Goal: Check status: Check status

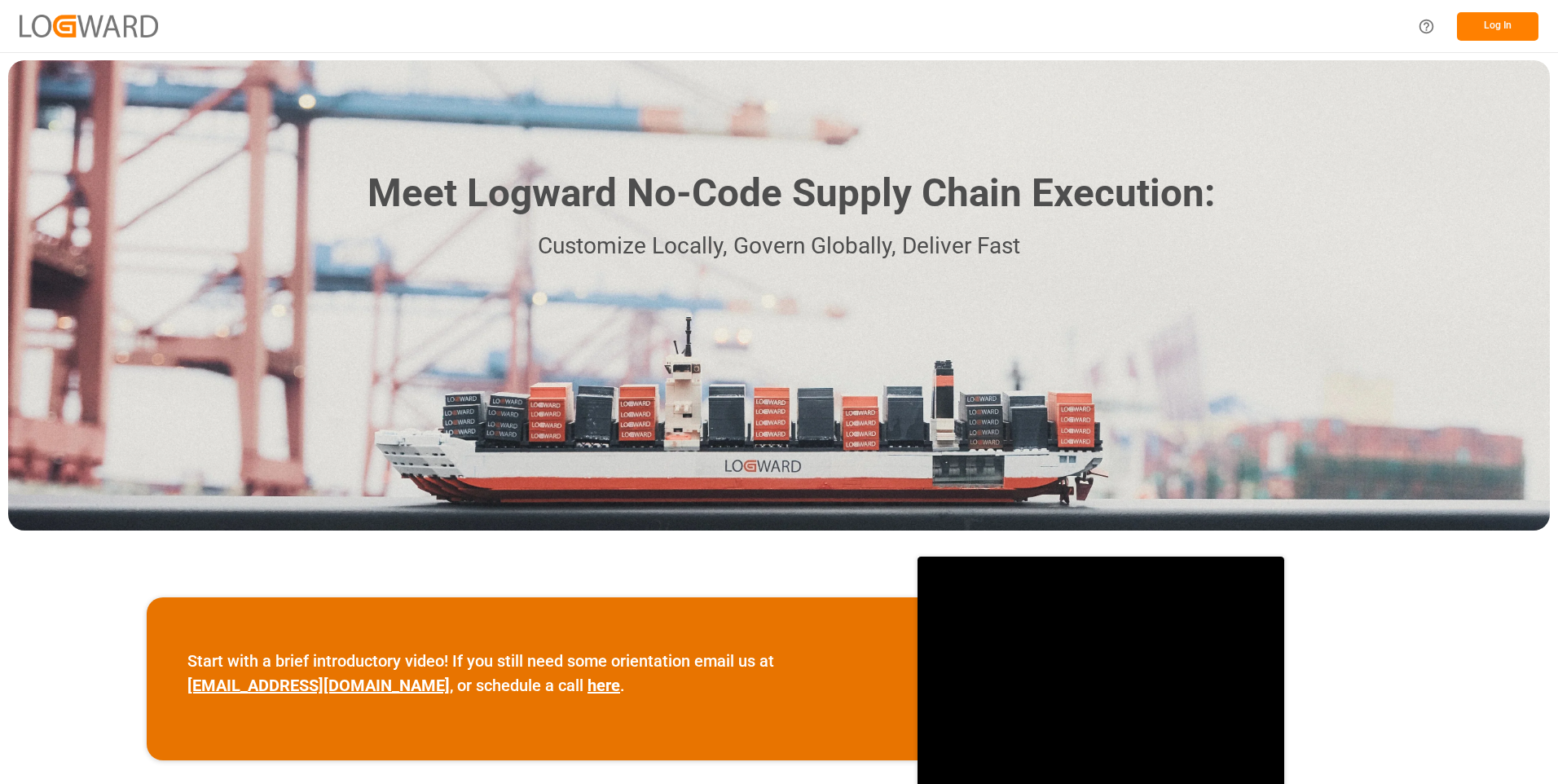
click at [1497, 24] on button "Log In" at bounding box center [1497, 27] width 81 height 28
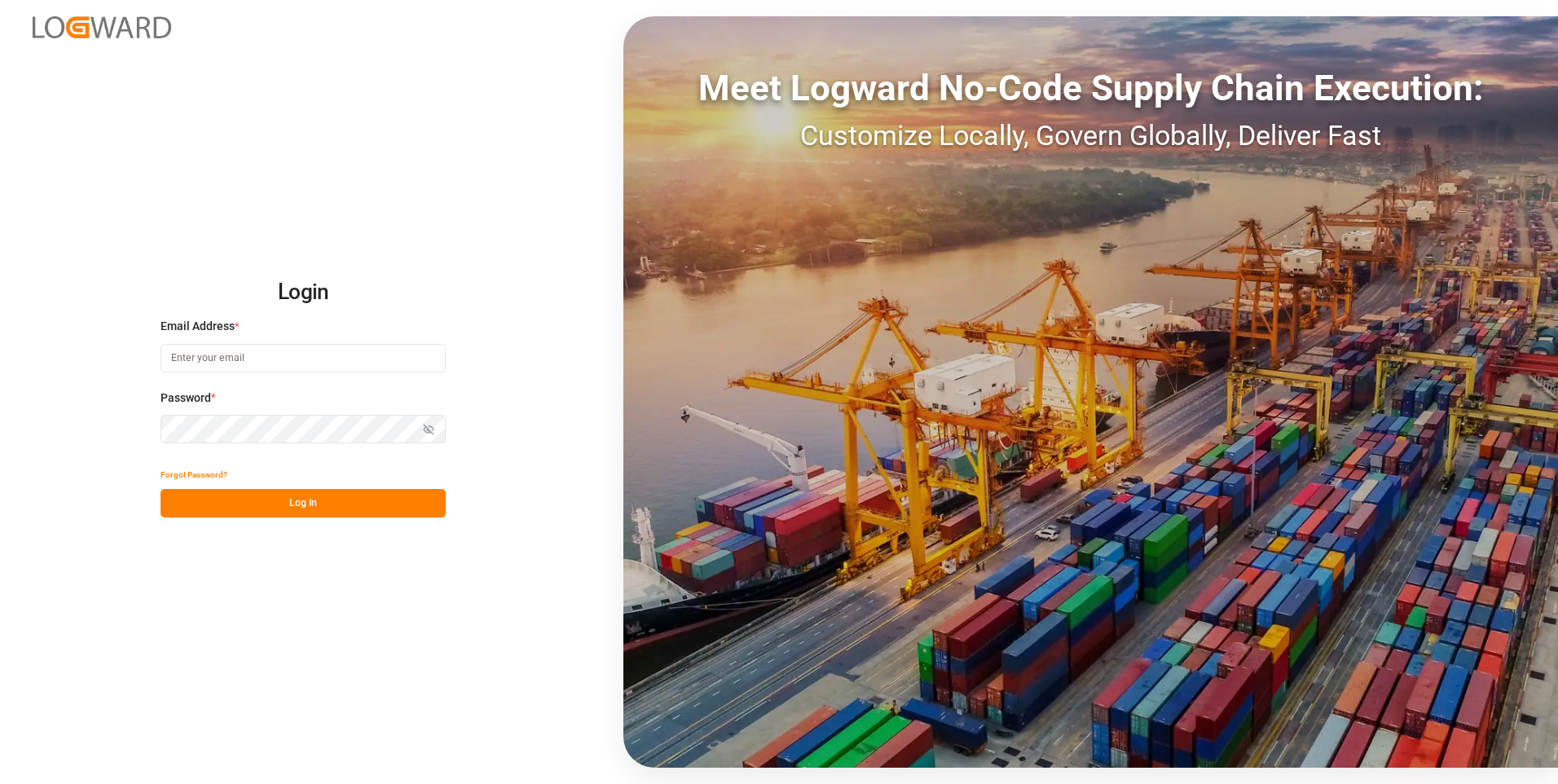
type input "[PERSON_NAME][EMAIL_ADDRESS][DOMAIN_NAME]"
click at [309, 504] on button "Log In" at bounding box center [303, 503] width 285 height 28
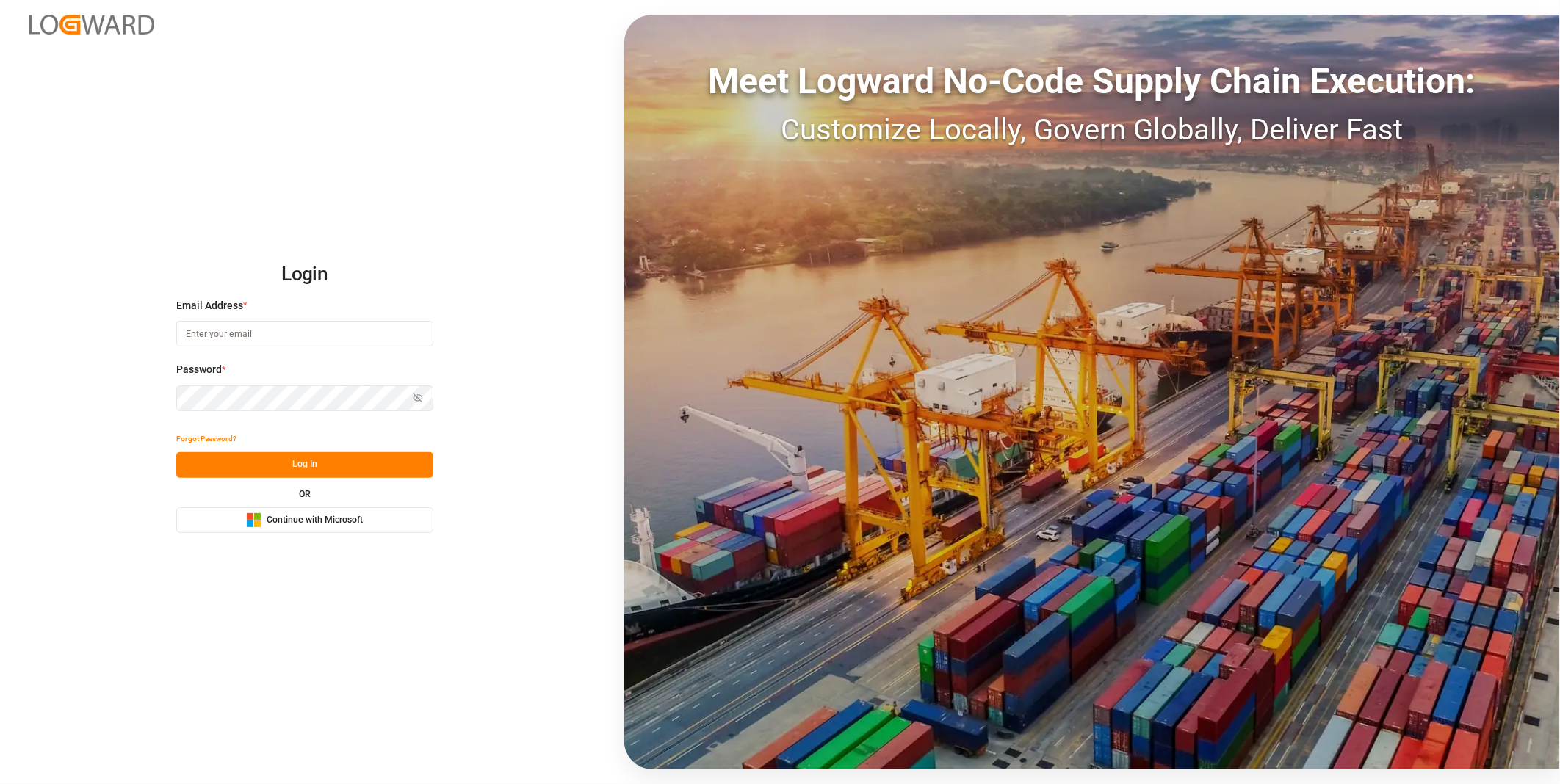
type input "[PERSON_NAME][EMAIL_ADDRESS][DOMAIN_NAME]"
click at [336, 466] on button "Log In" at bounding box center [304, 465] width 257 height 26
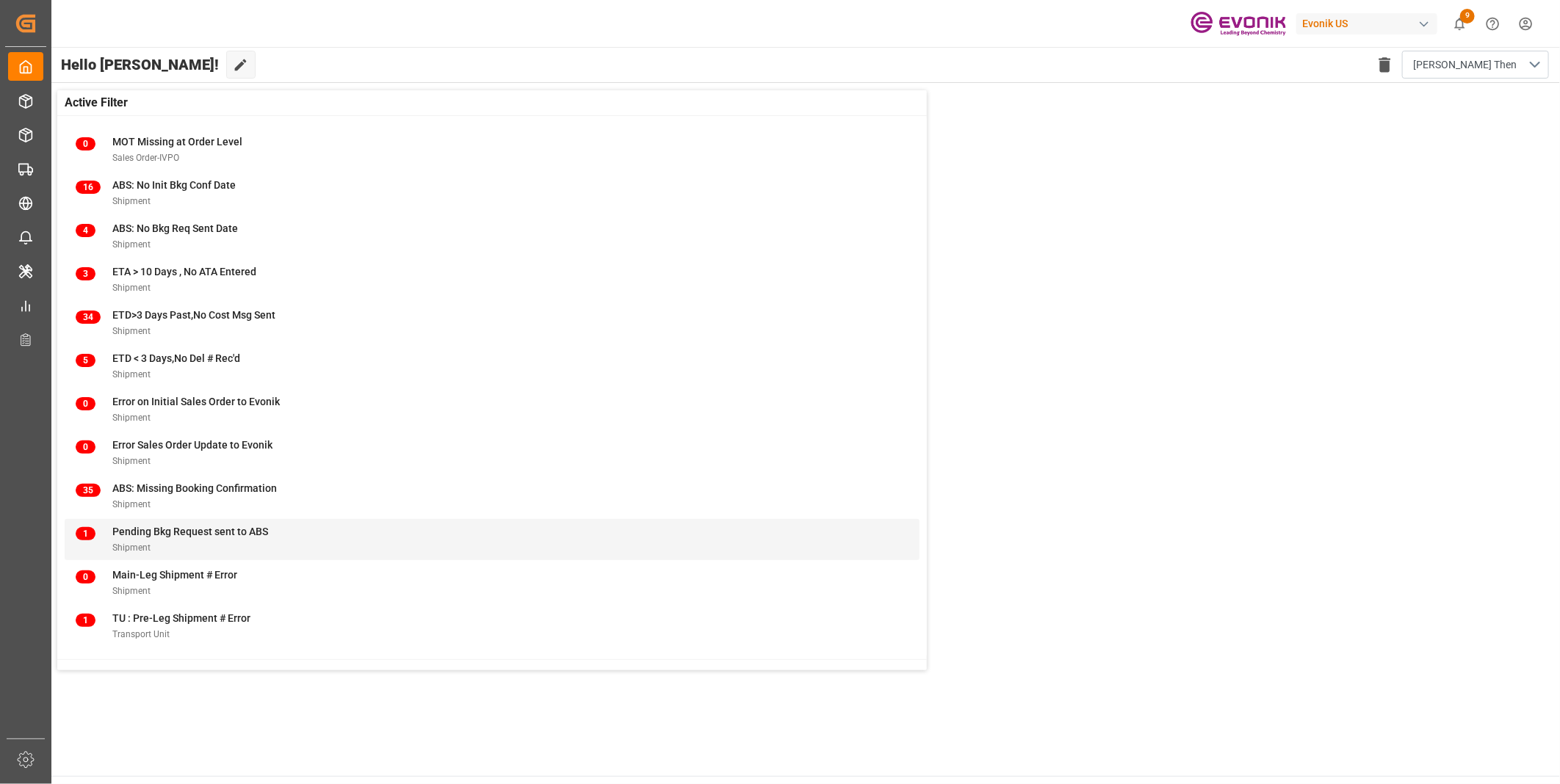
click at [207, 534] on span "Pending Bkg Request sent to ABS" at bounding box center [190, 532] width 156 height 12
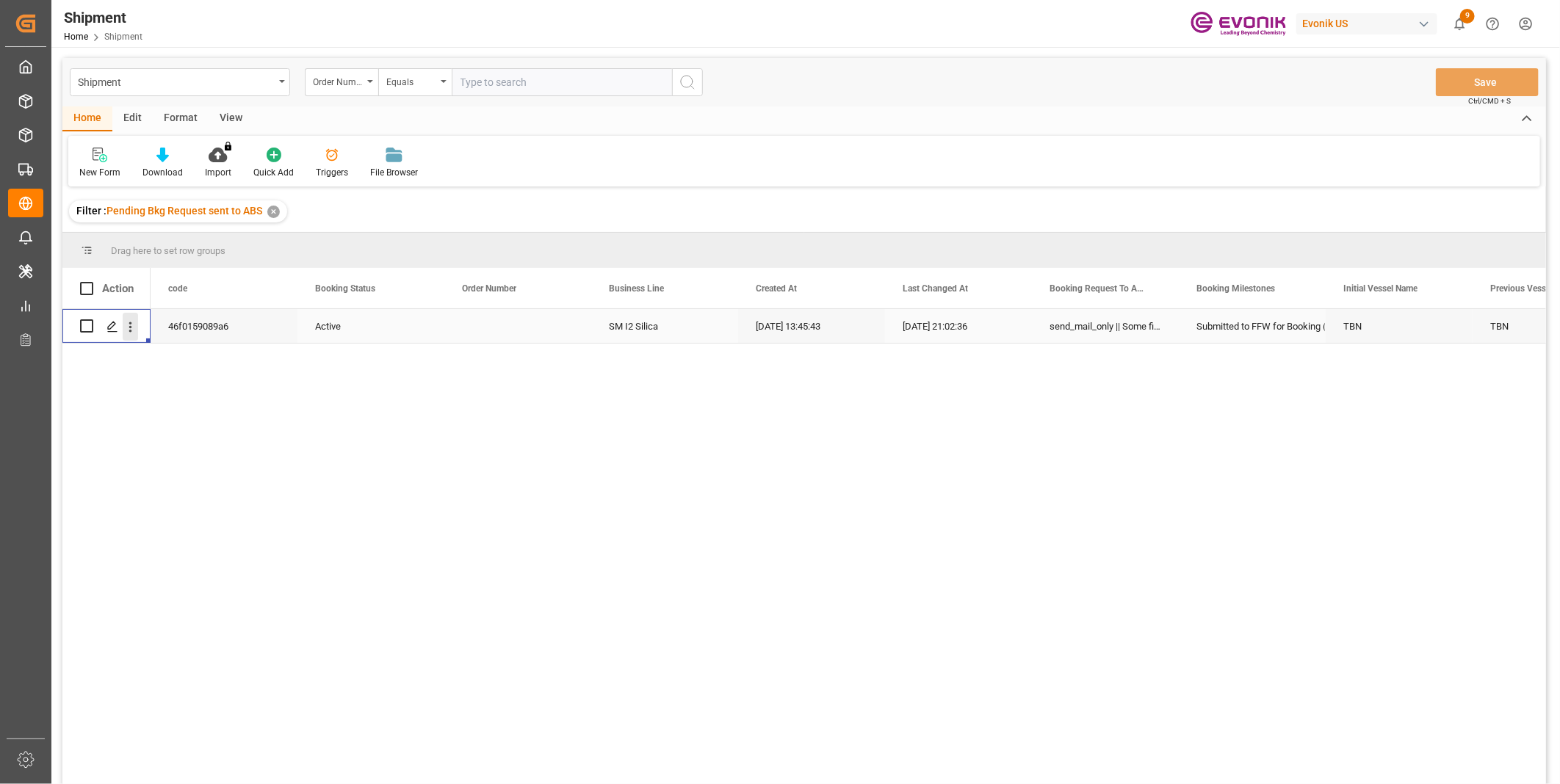
click at [128, 331] on icon "open menu" at bounding box center [130, 327] width 15 height 15
click at [191, 350] on span "Open in new tab" at bounding box center [227, 358] width 133 height 15
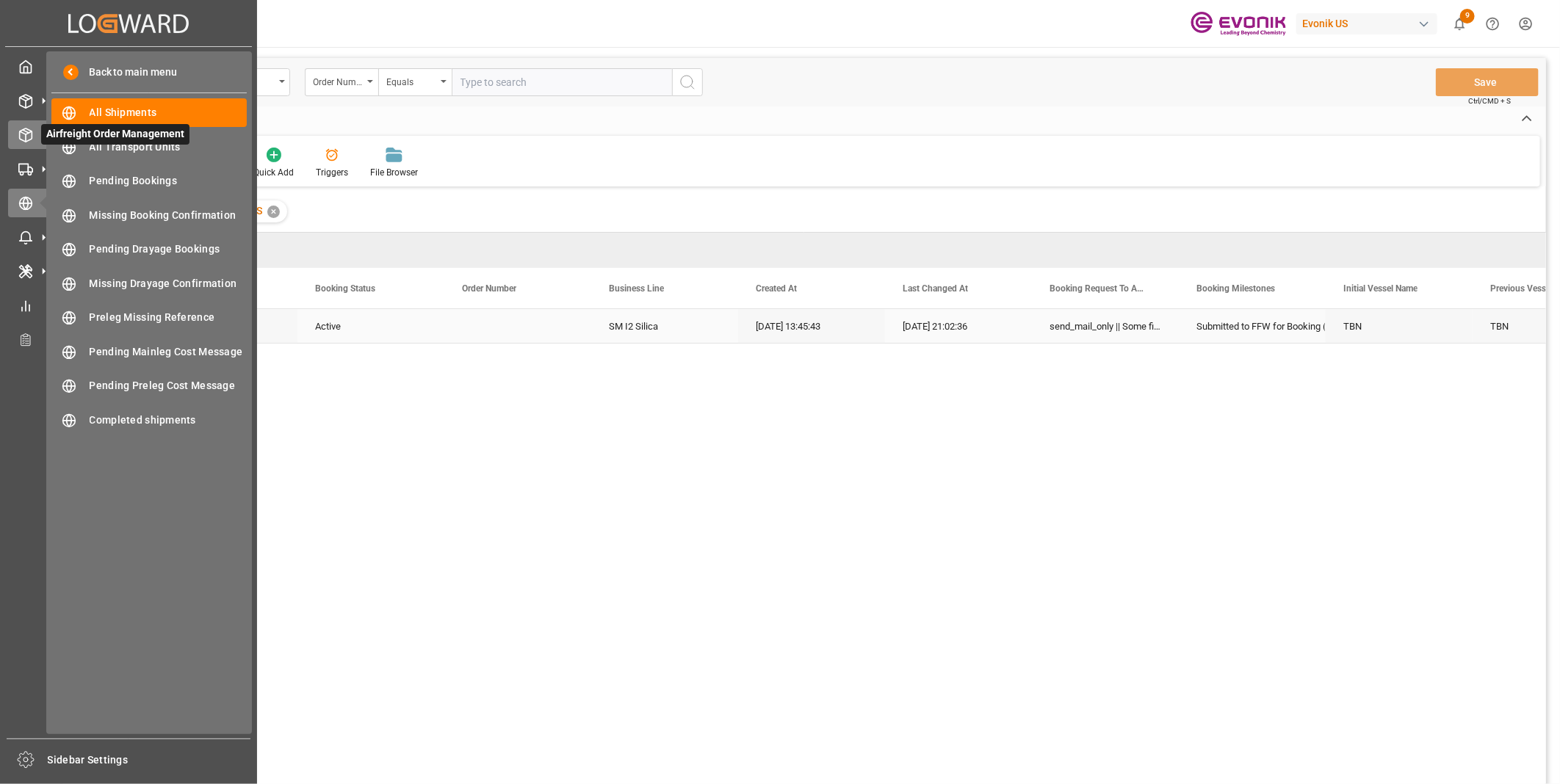
click at [26, 129] on icon at bounding box center [26, 136] width 13 height 14
click at [25, 131] on line at bounding box center [26, 132] width 6 height 3
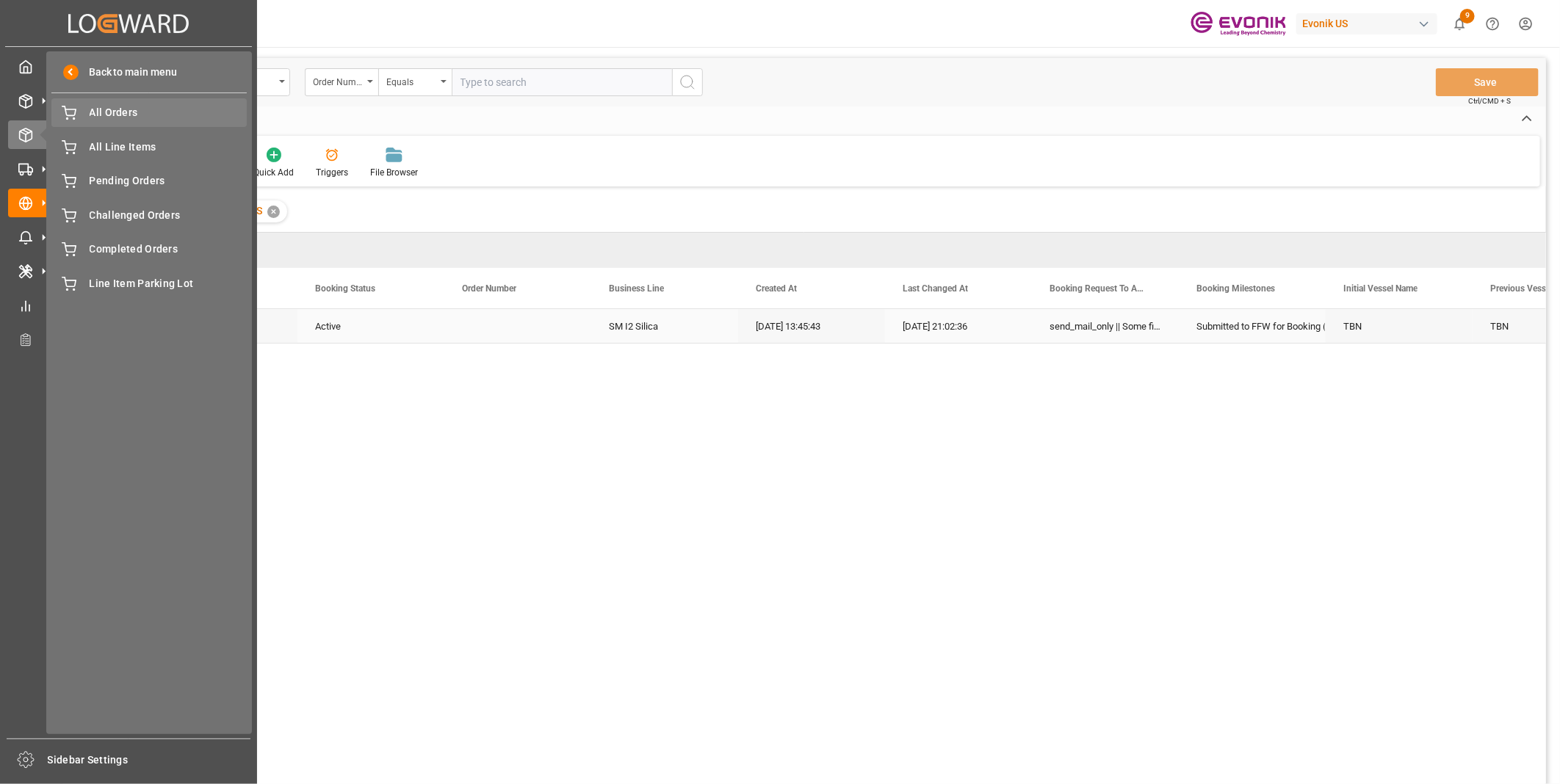
click at [114, 105] on span "All Orders" at bounding box center [169, 112] width 158 height 15
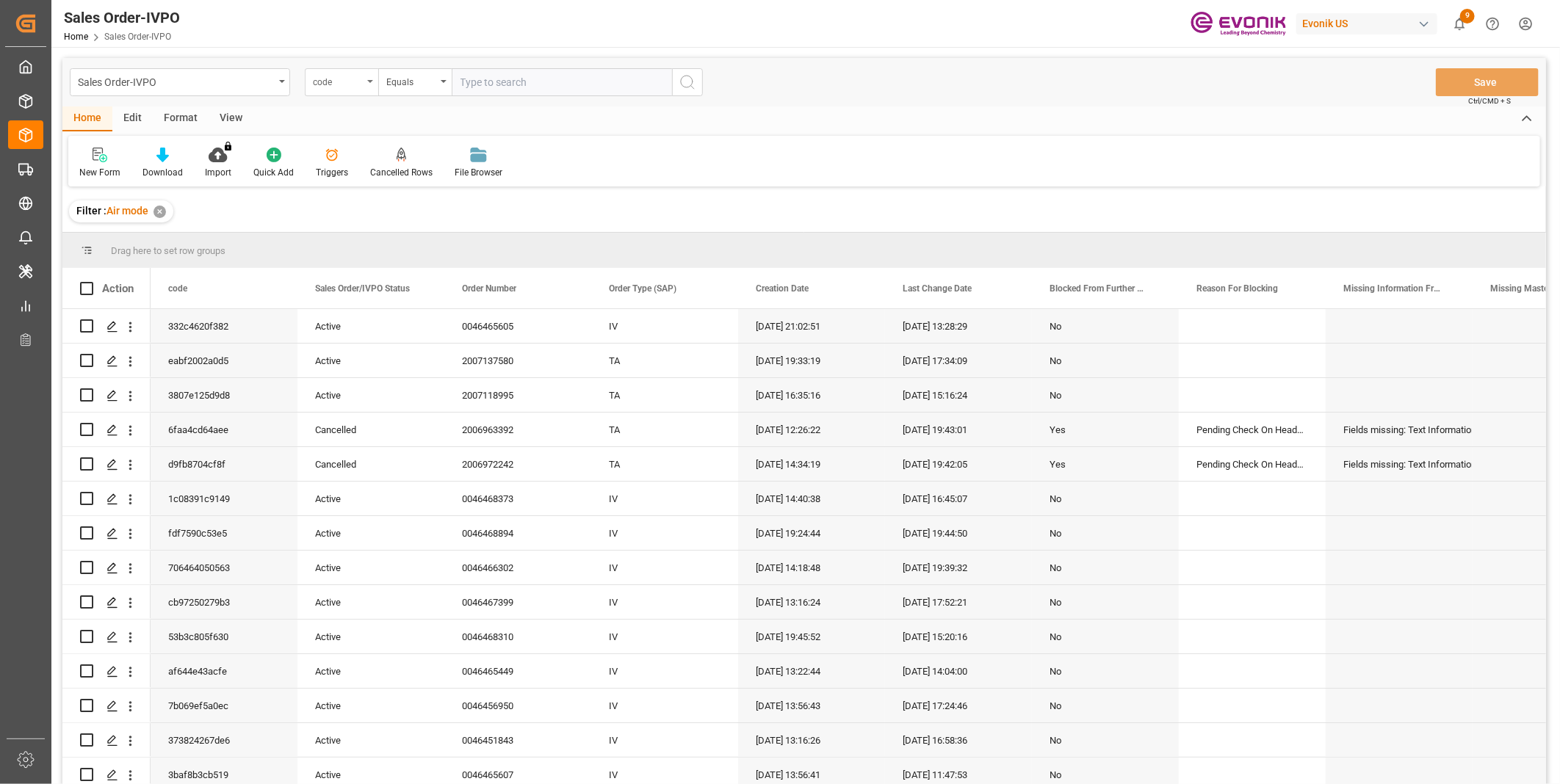
click at [340, 81] on div "code" at bounding box center [337, 81] width 50 height 17
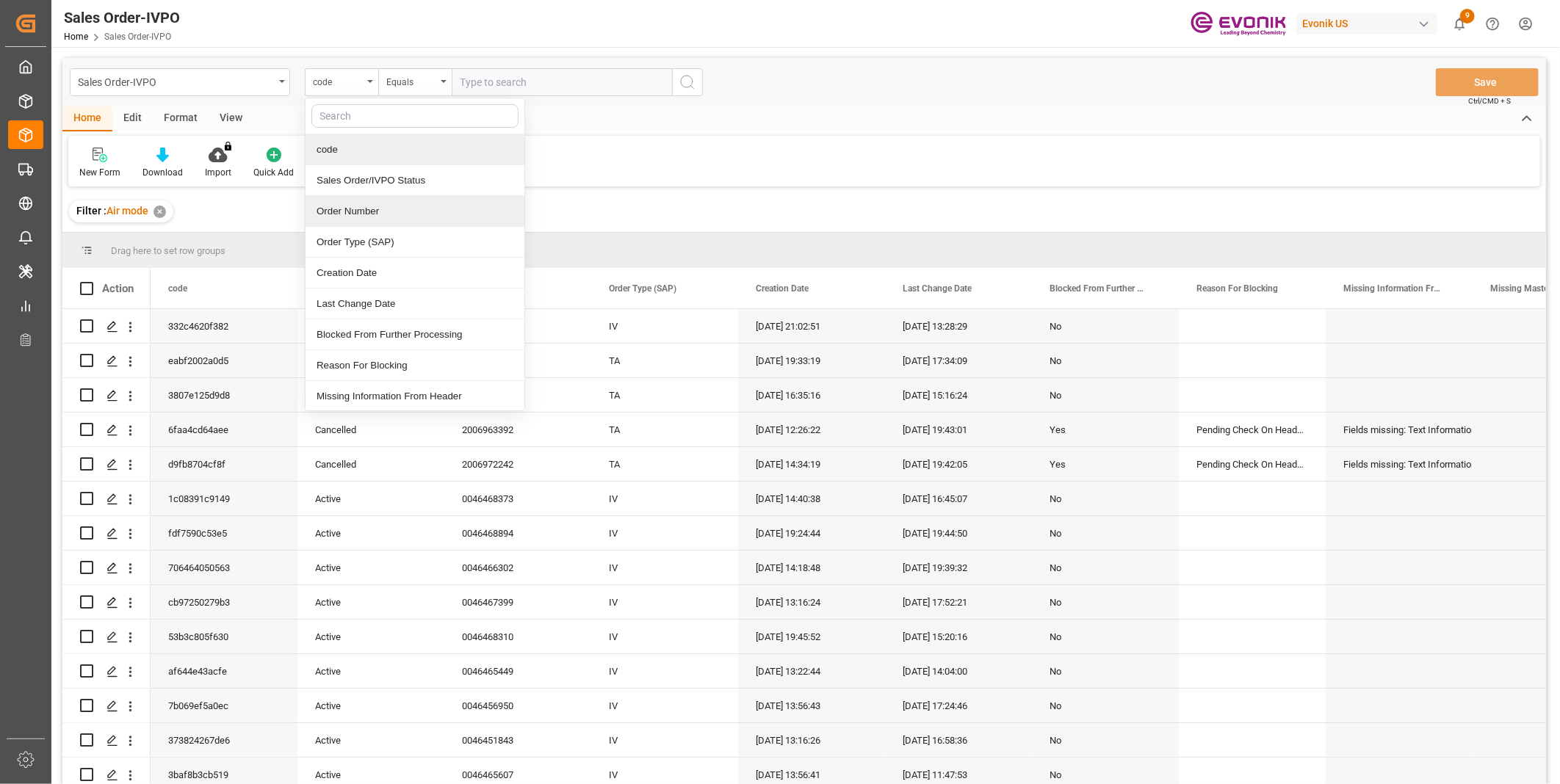
click at [362, 206] on div "Order Number" at bounding box center [415, 211] width 219 height 31
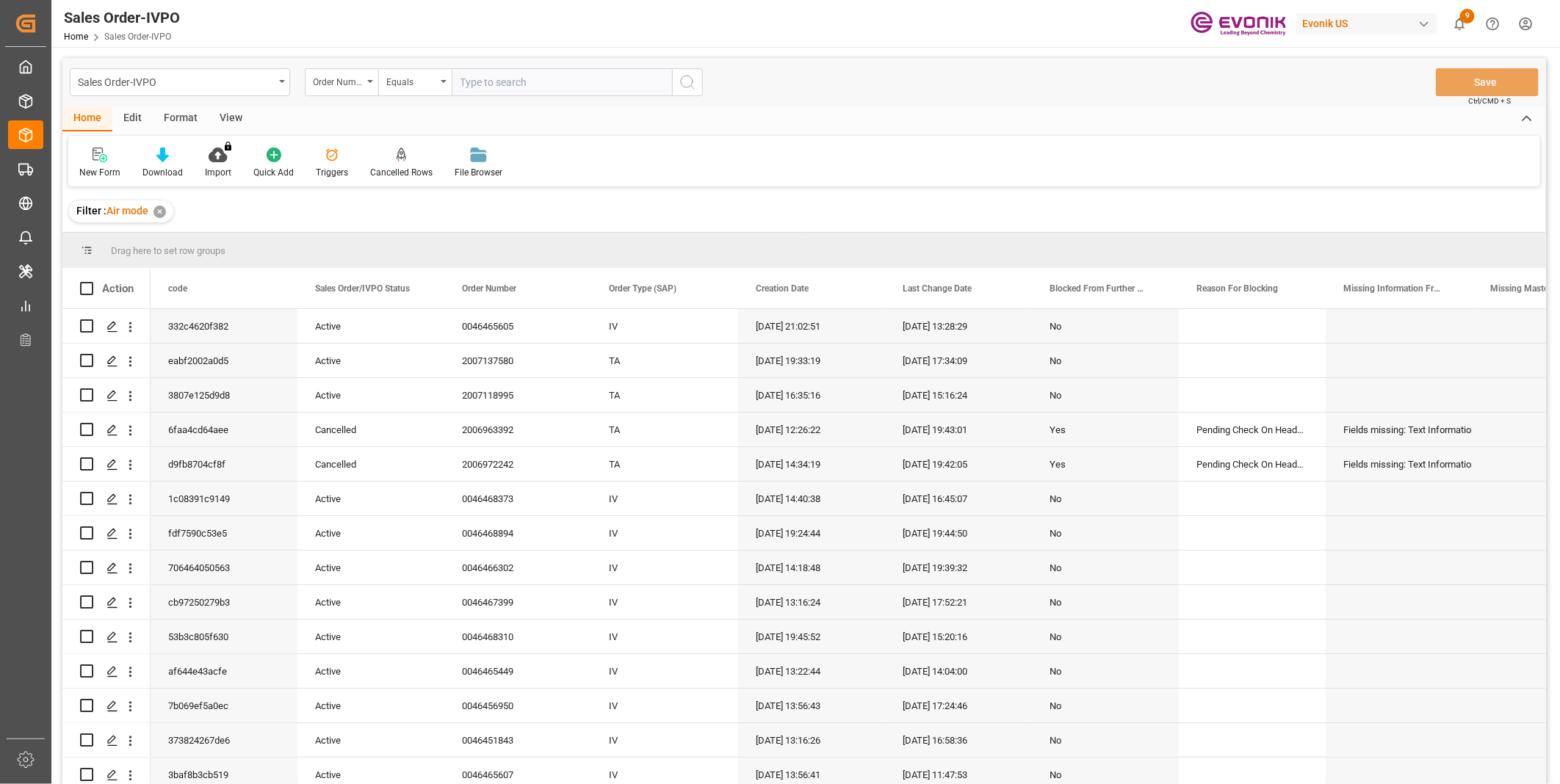
click at [509, 76] on input "text" at bounding box center [562, 82] width 220 height 28
paste input "2007118995"
type input "2007118995"
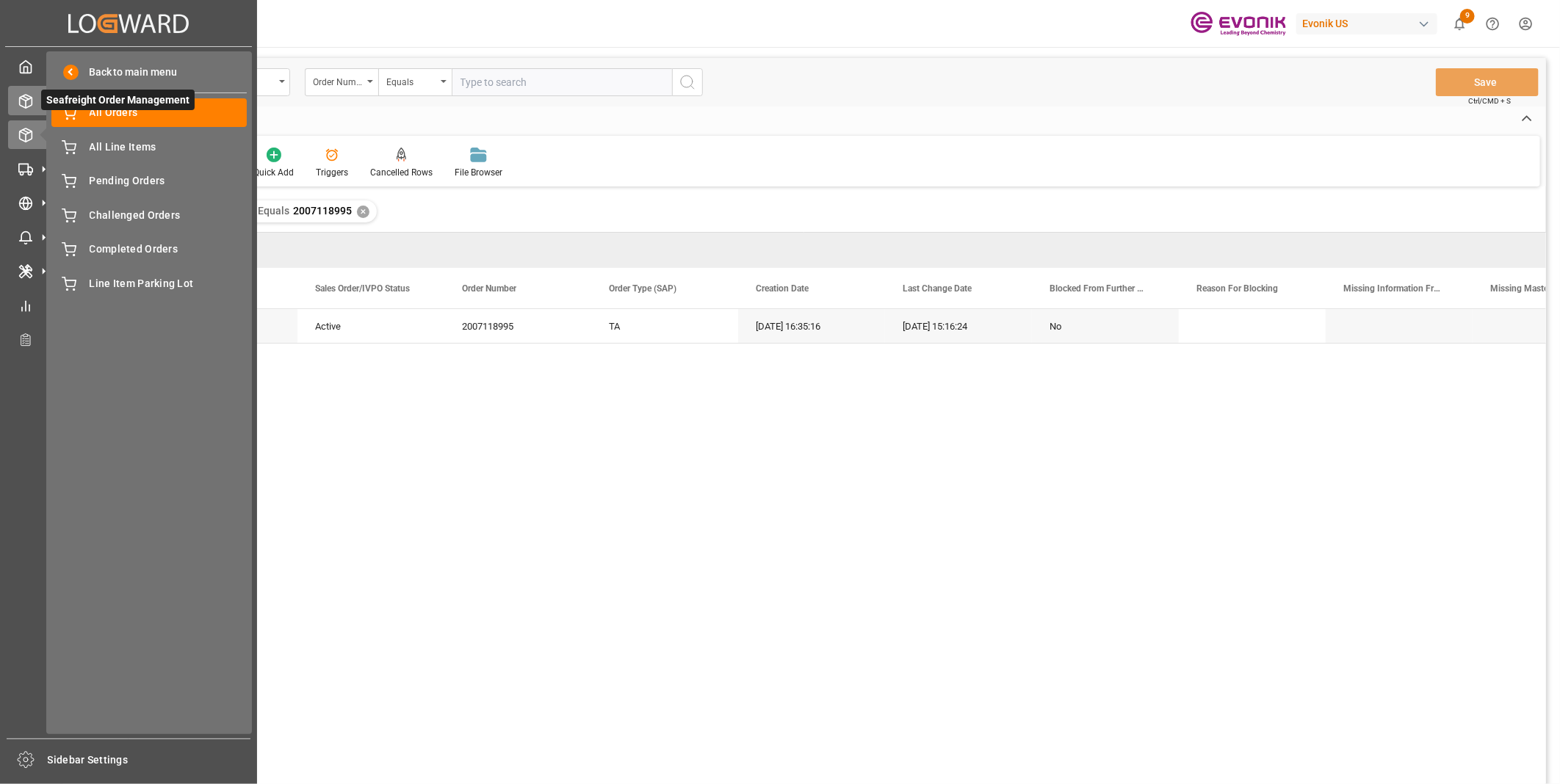
click at [26, 102] on line at bounding box center [26, 105] width 0 height 8
click at [20, 63] on icon at bounding box center [25, 66] width 14 height 14
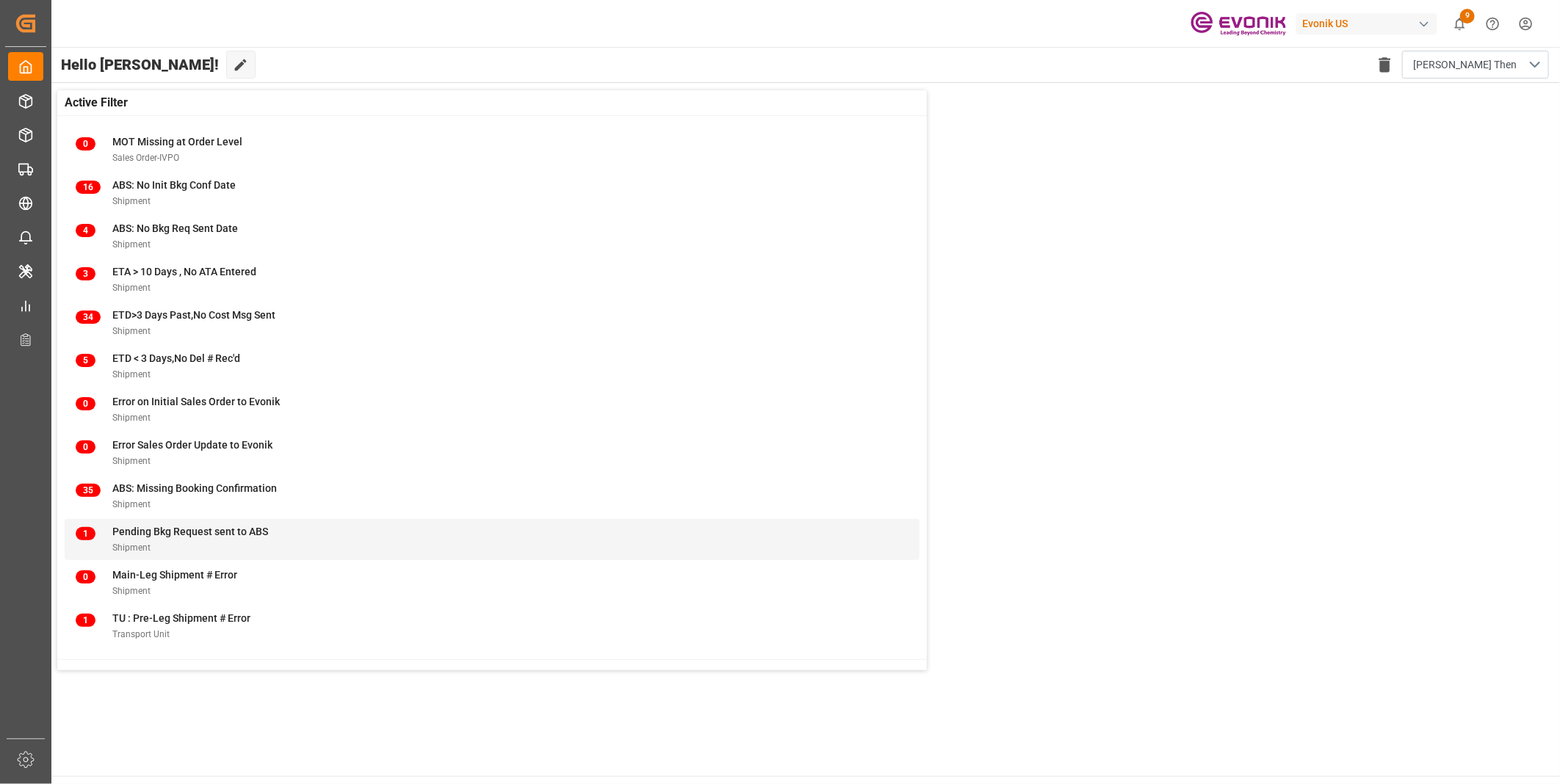
click at [186, 524] on div "Pending Bkg Request sent to ABS" at bounding box center [190, 532] width 156 height 15
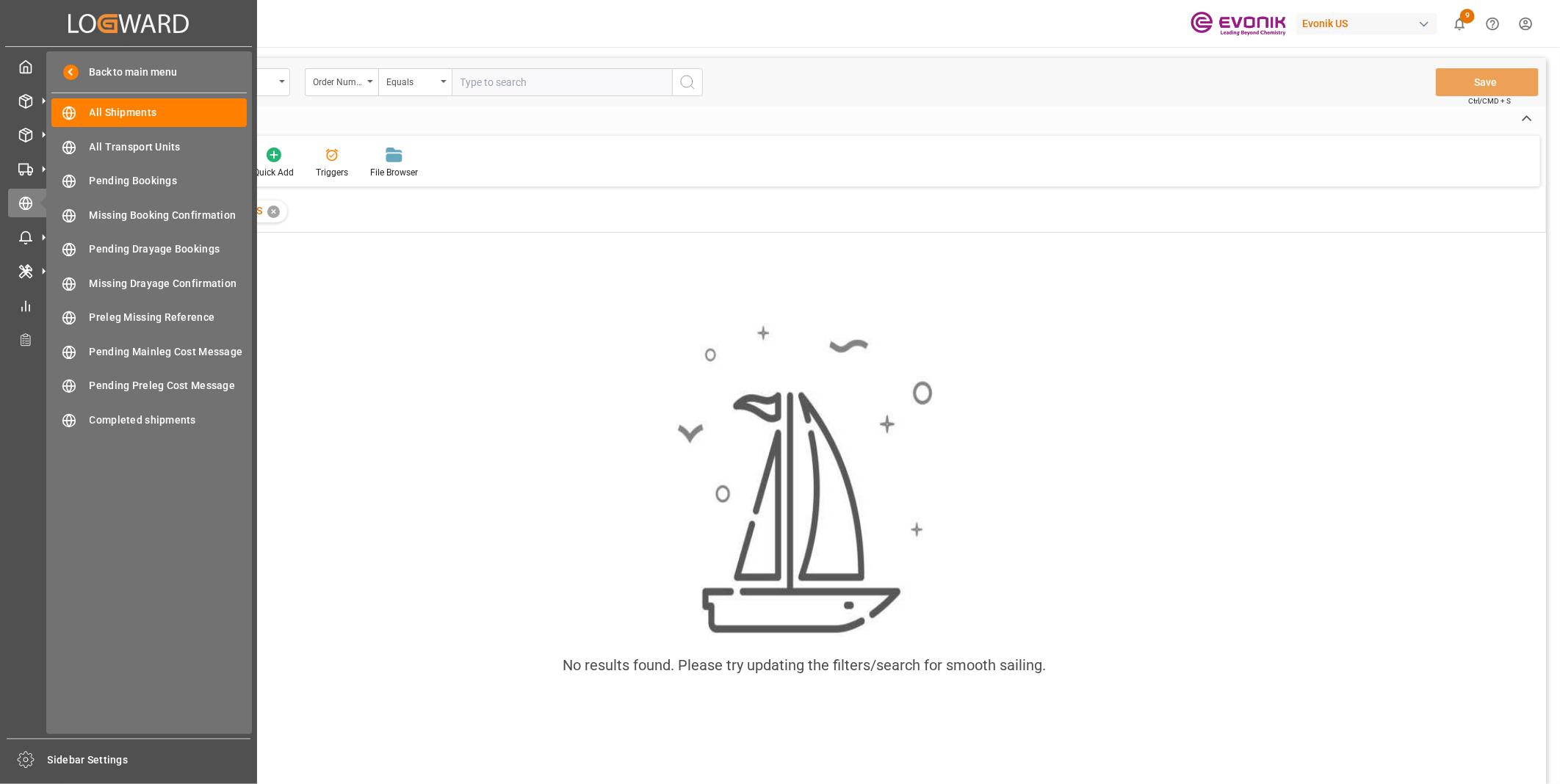
click at [6, 75] on div "My Cockpit My Cockpit Seafreight Order Management Seafreight Order Management A…" at bounding box center [129, 392] width 247 height 691
click at [26, 68] on polyline at bounding box center [26, 70] width 4 height 6
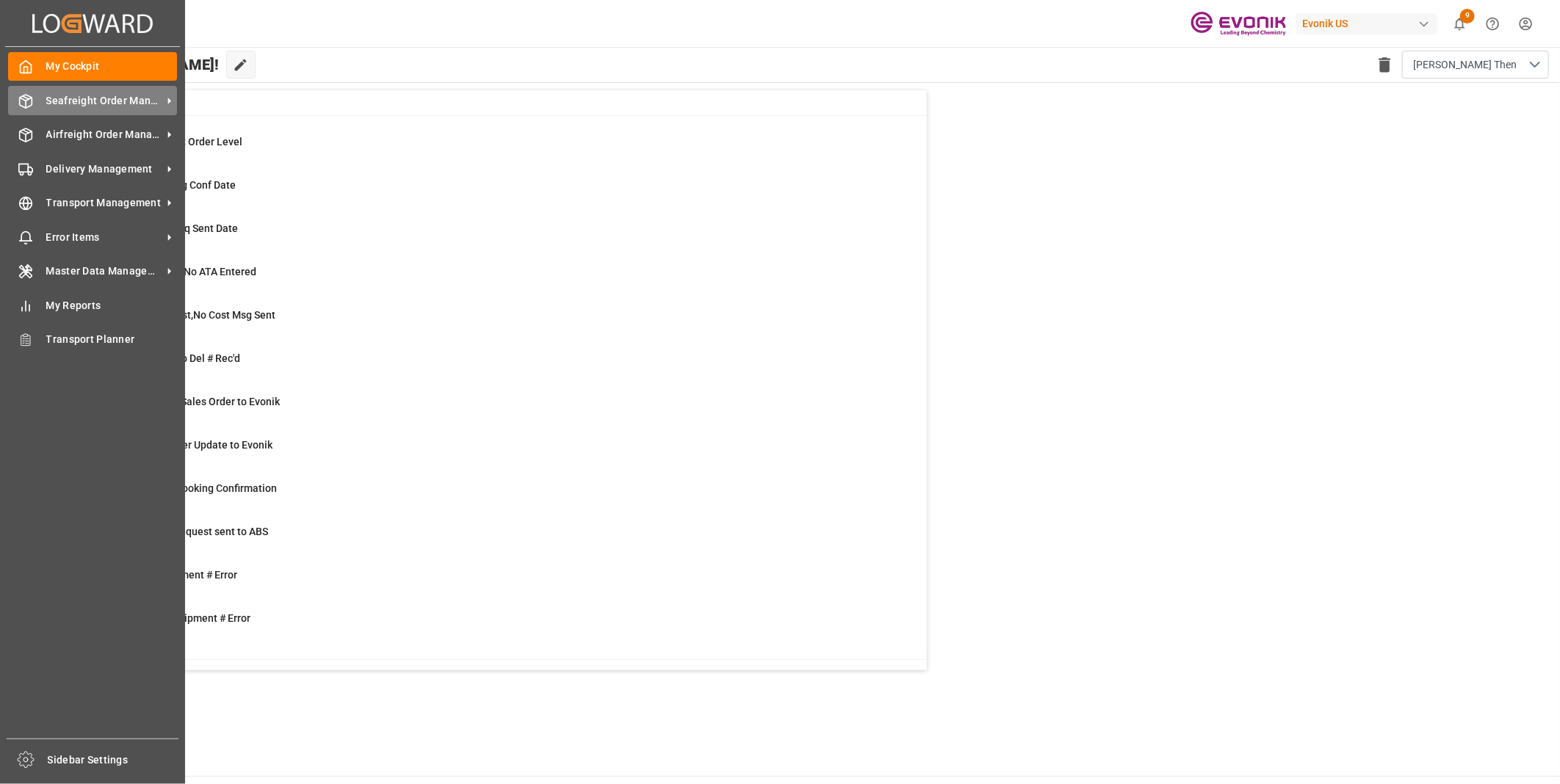
click at [33, 105] on div "Seafreight Order Management Seafreight Order Management" at bounding box center [93, 100] width 169 height 29
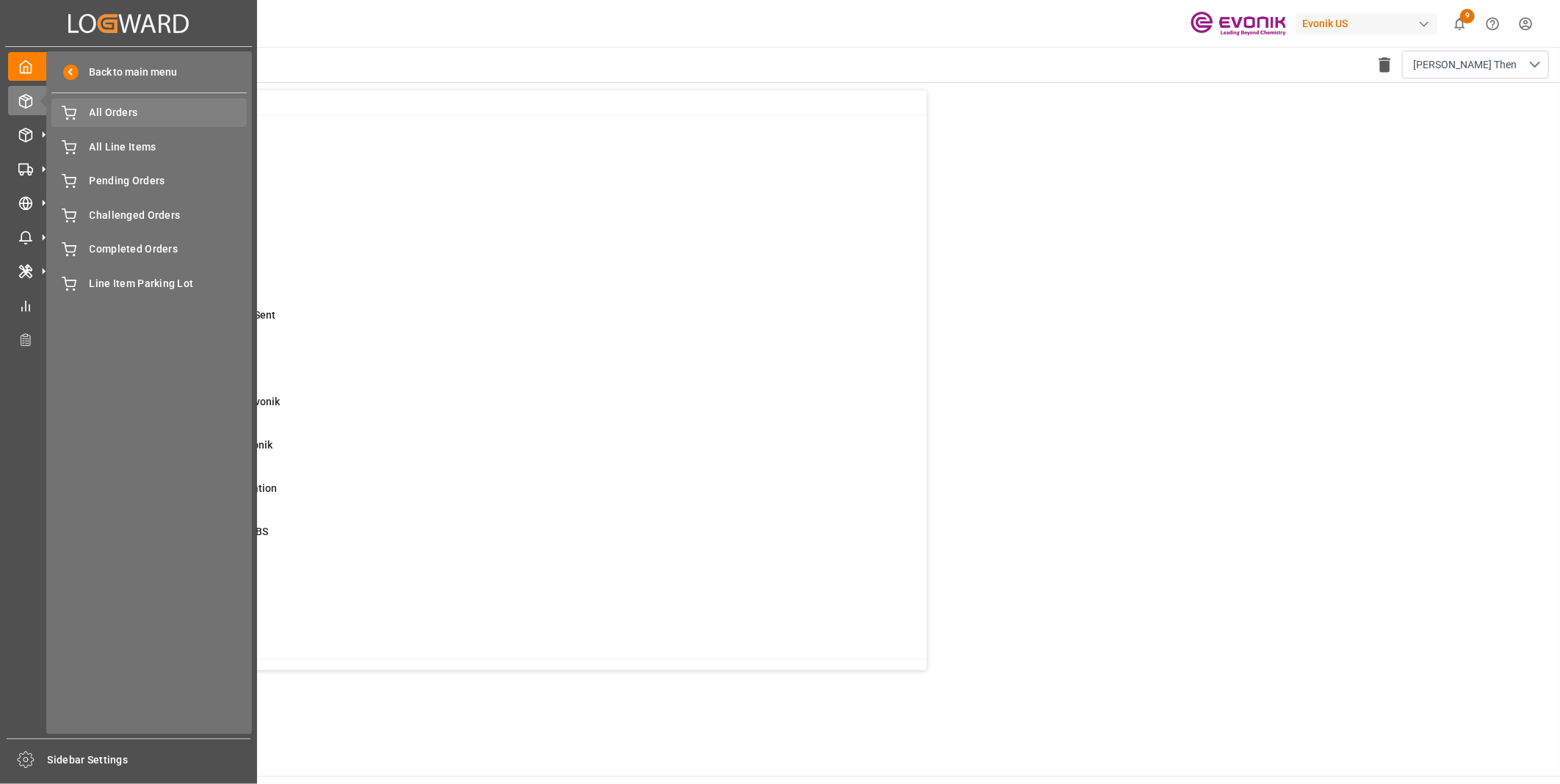
click at [102, 118] on span "All Orders" at bounding box center [169, 112] width 158 height 15
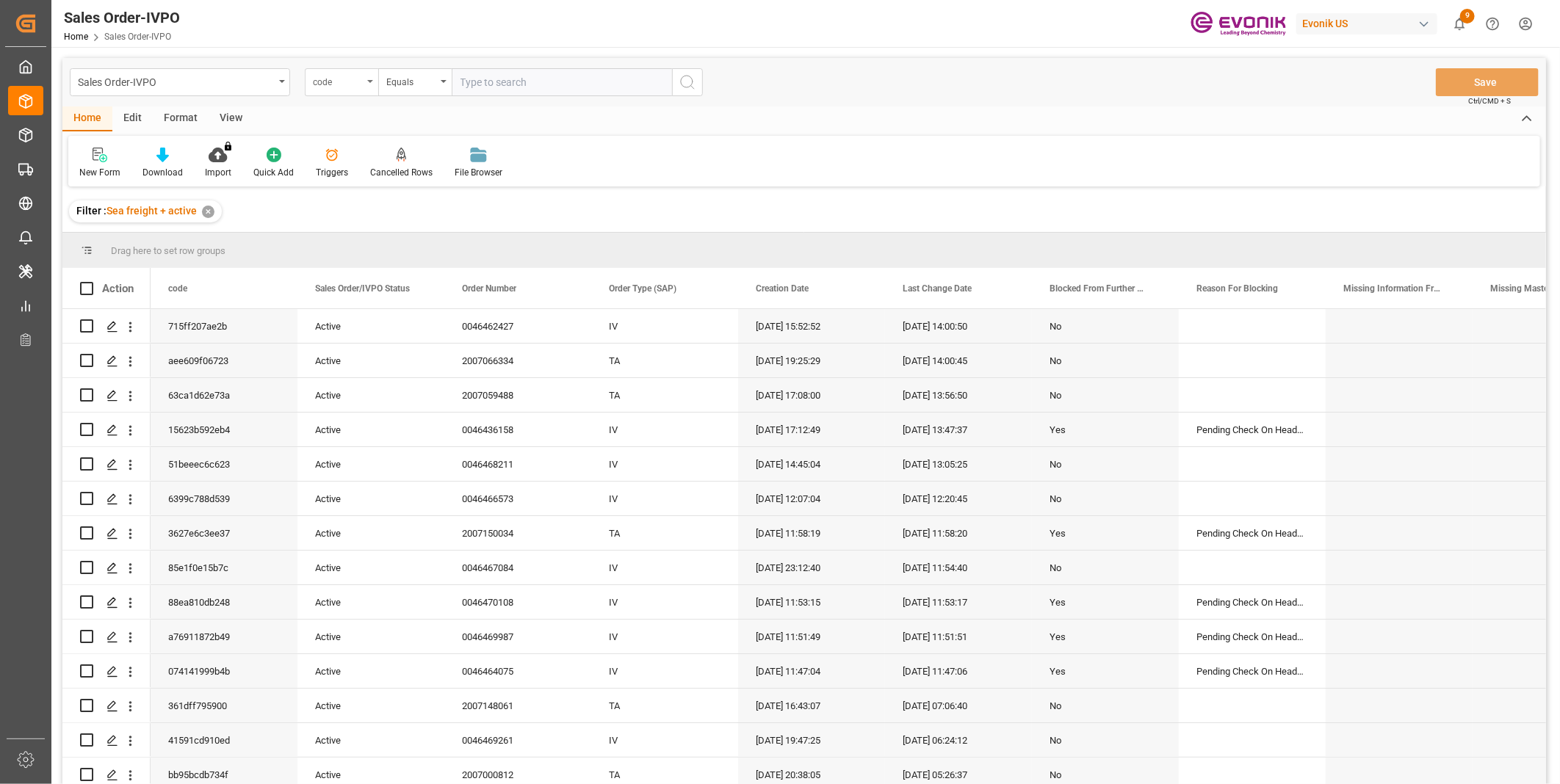
click at [366, 78] on div "code" at bounding box center [341, 82] width 73 height 28
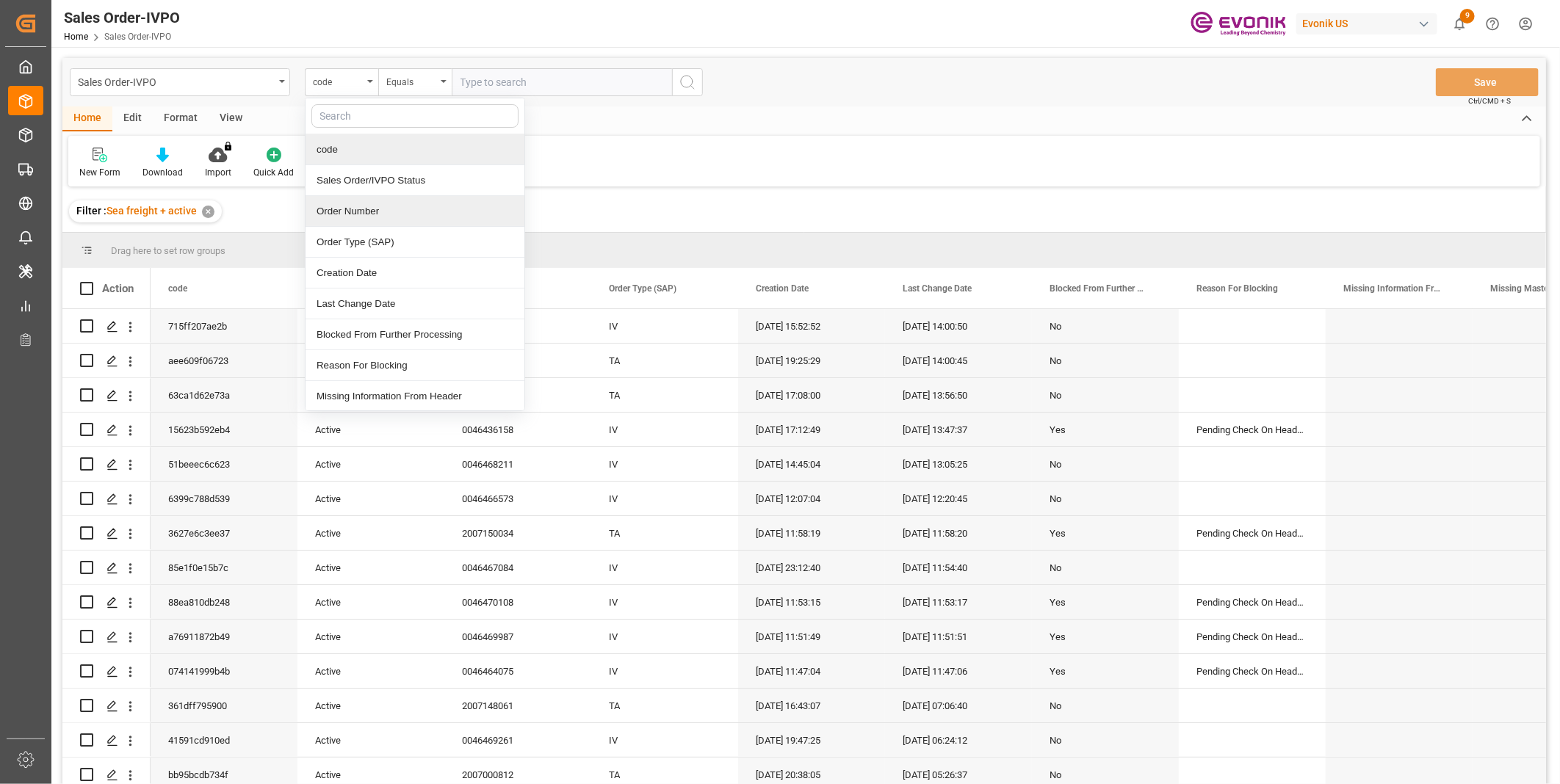
click at [382, 209] on div "Order Number" at bounding box center [415, 211] width 219 height 31
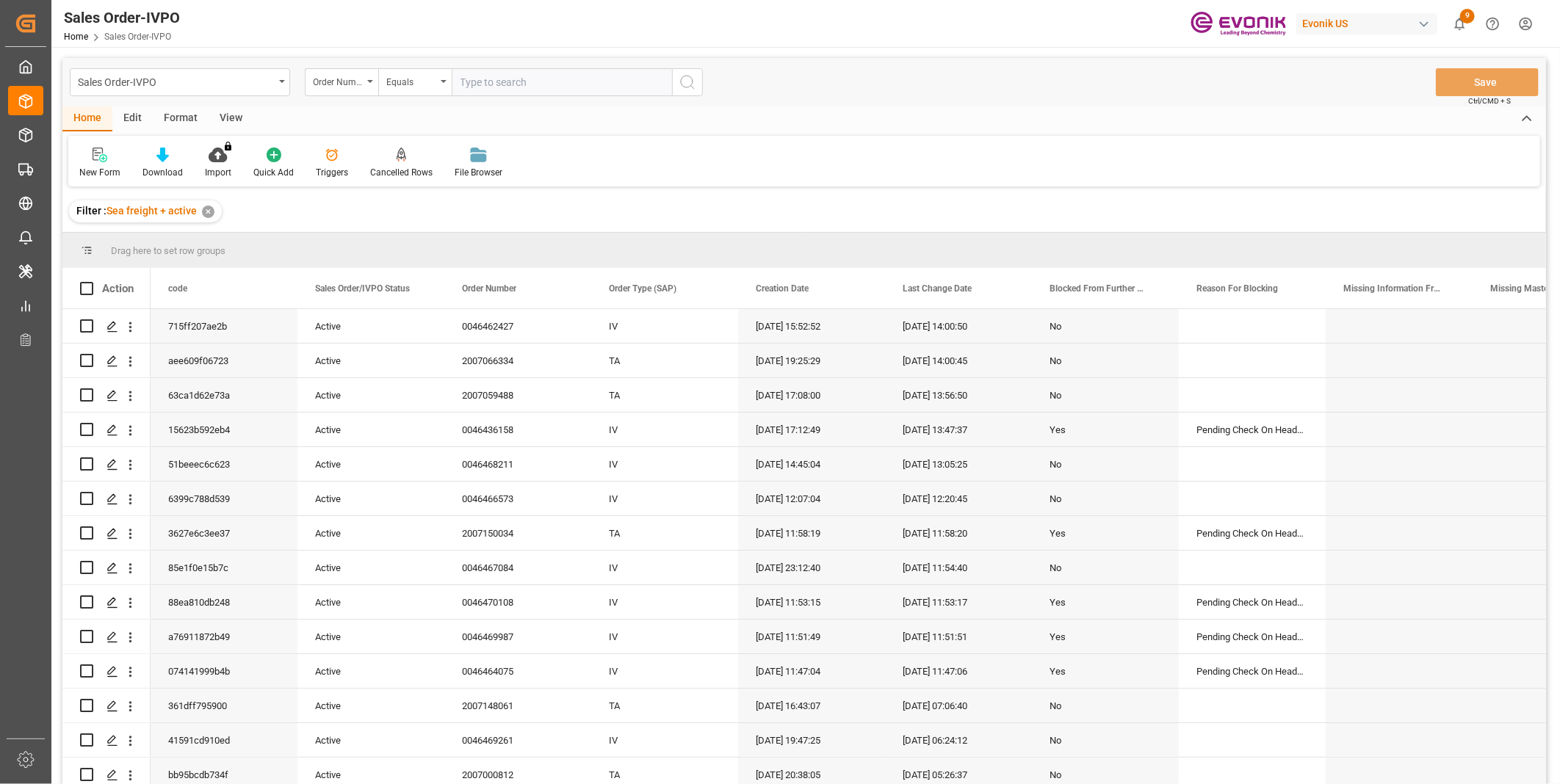
click at [502, 76] on input "text" at bounding box center [562, 82] width 220 height 28
paste input "2006963213"
type input "2006963213"
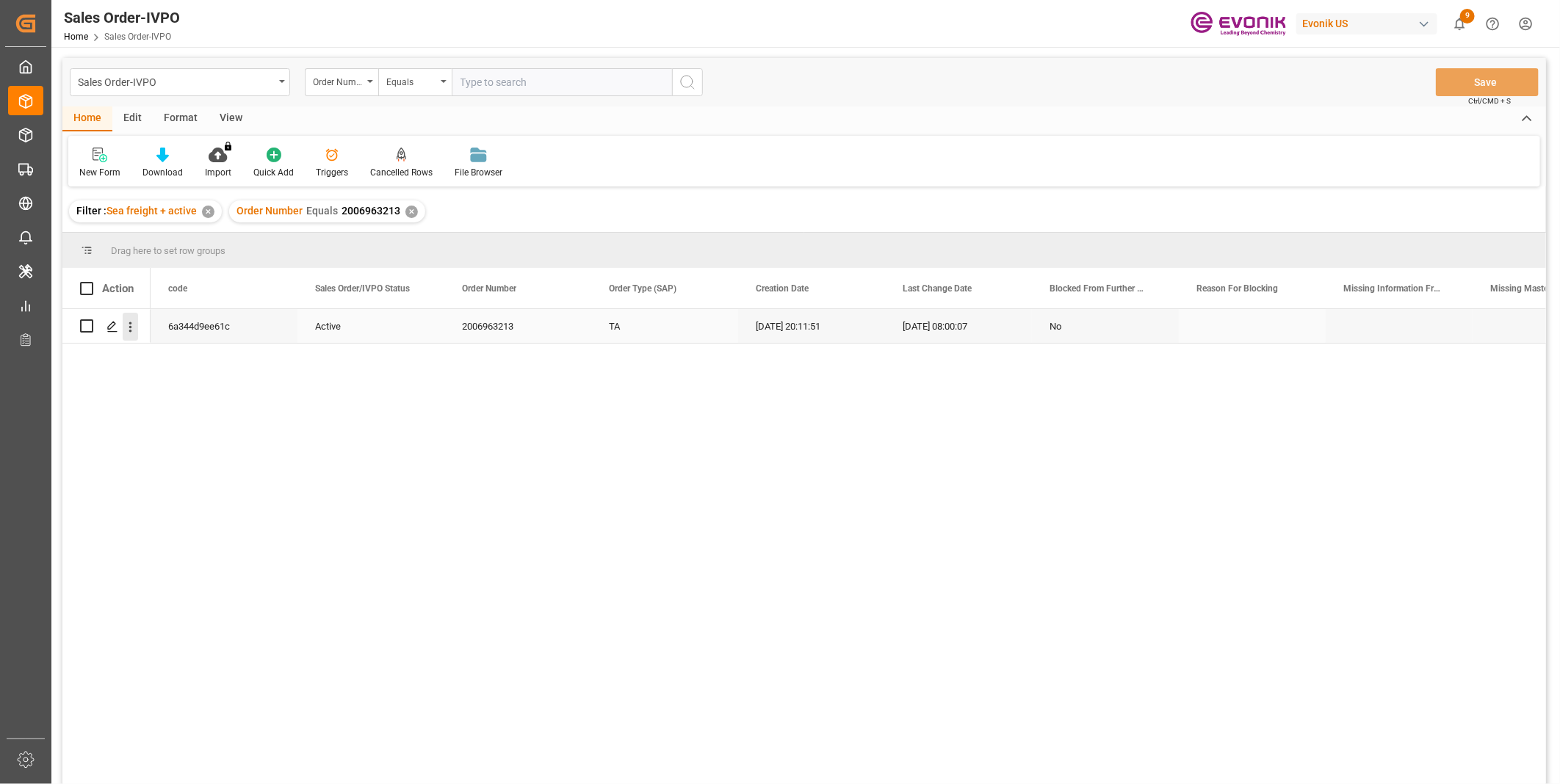
click at [127, 323] on icon "open menu" at bounding box center [130, 327] width 15 height 15
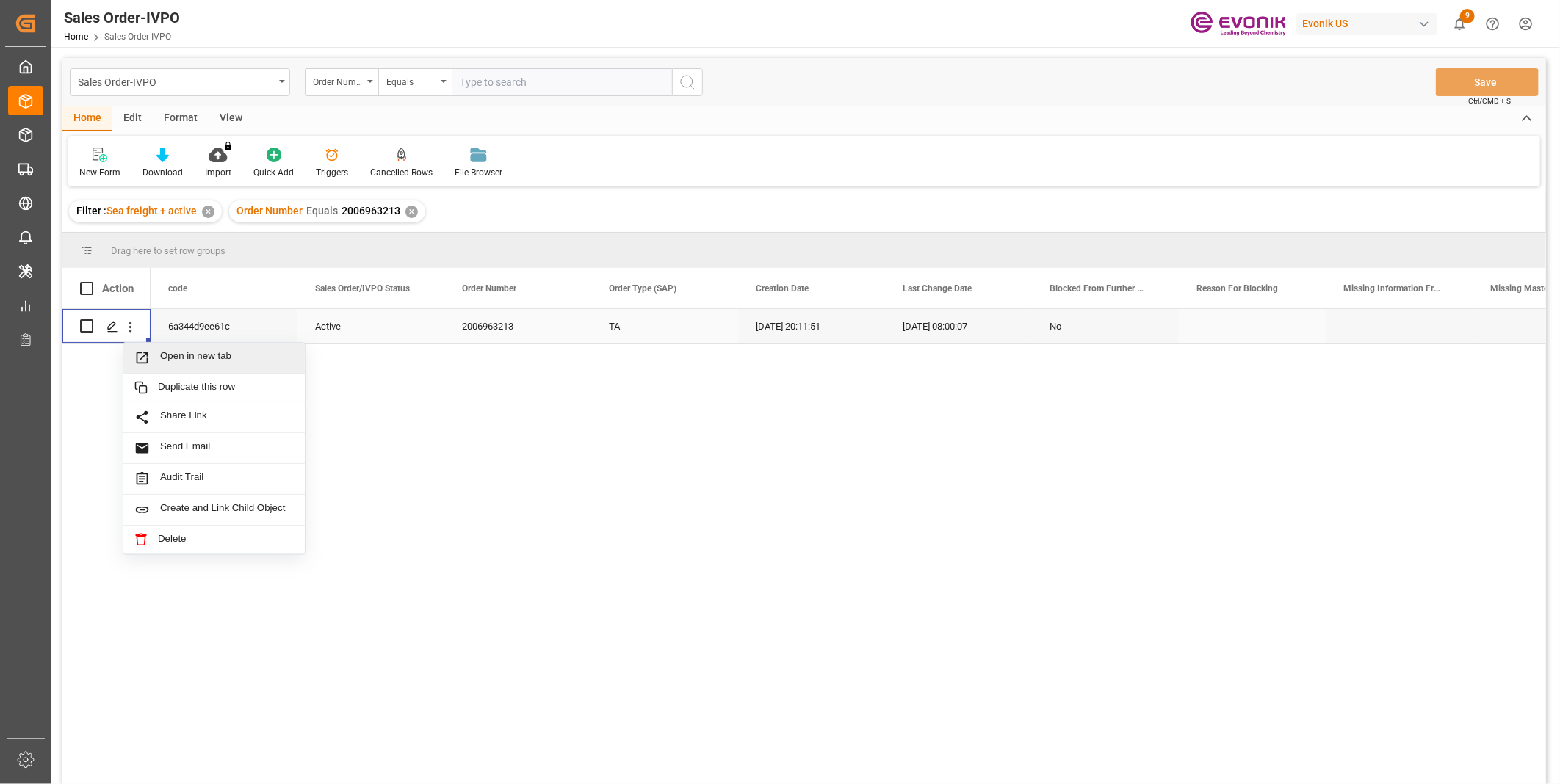
click at [188, 352] on span "Open in new tab" at bounding box center [227, 358] width 133 height 15
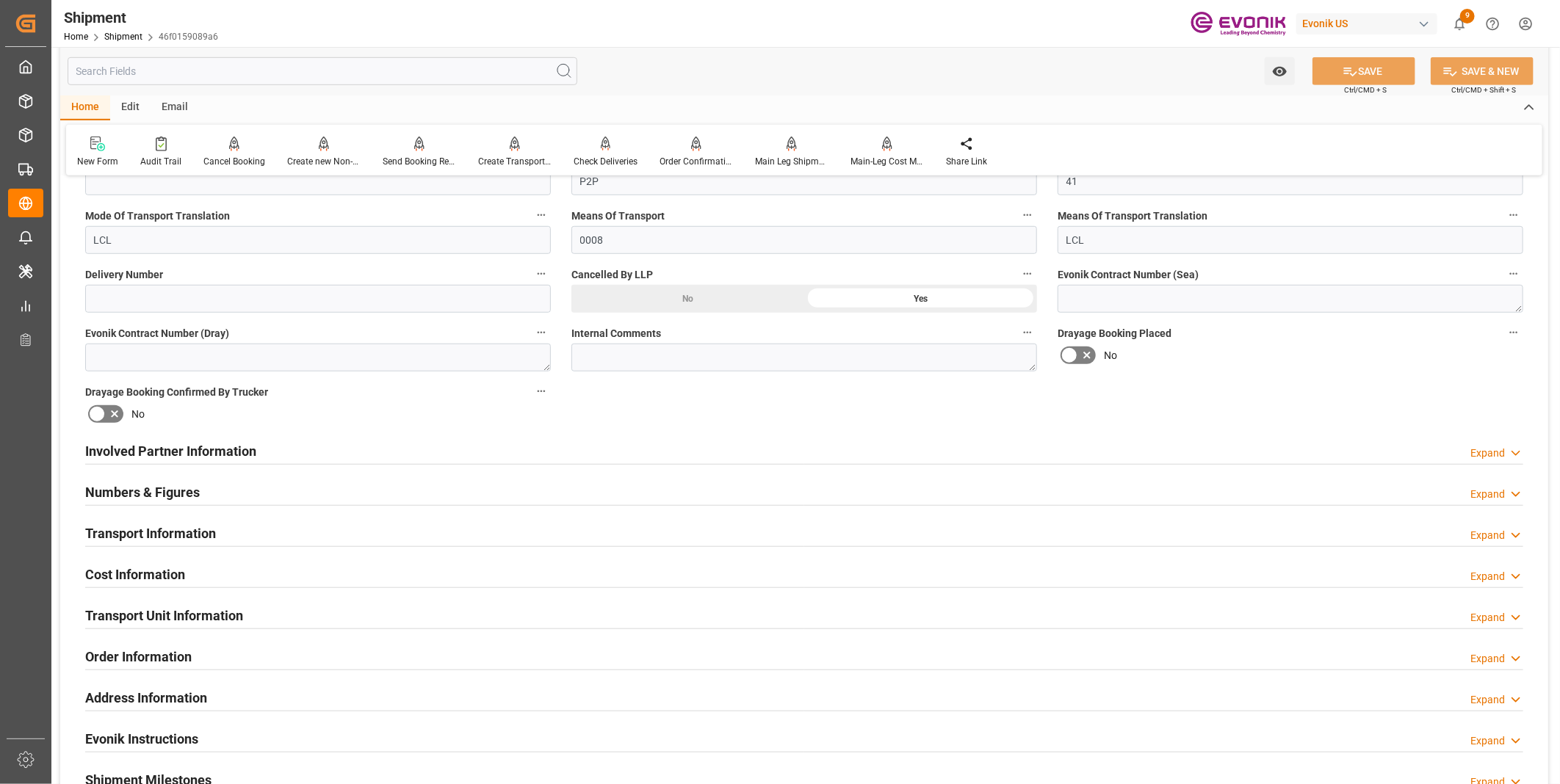
scroll to position [652, 0]
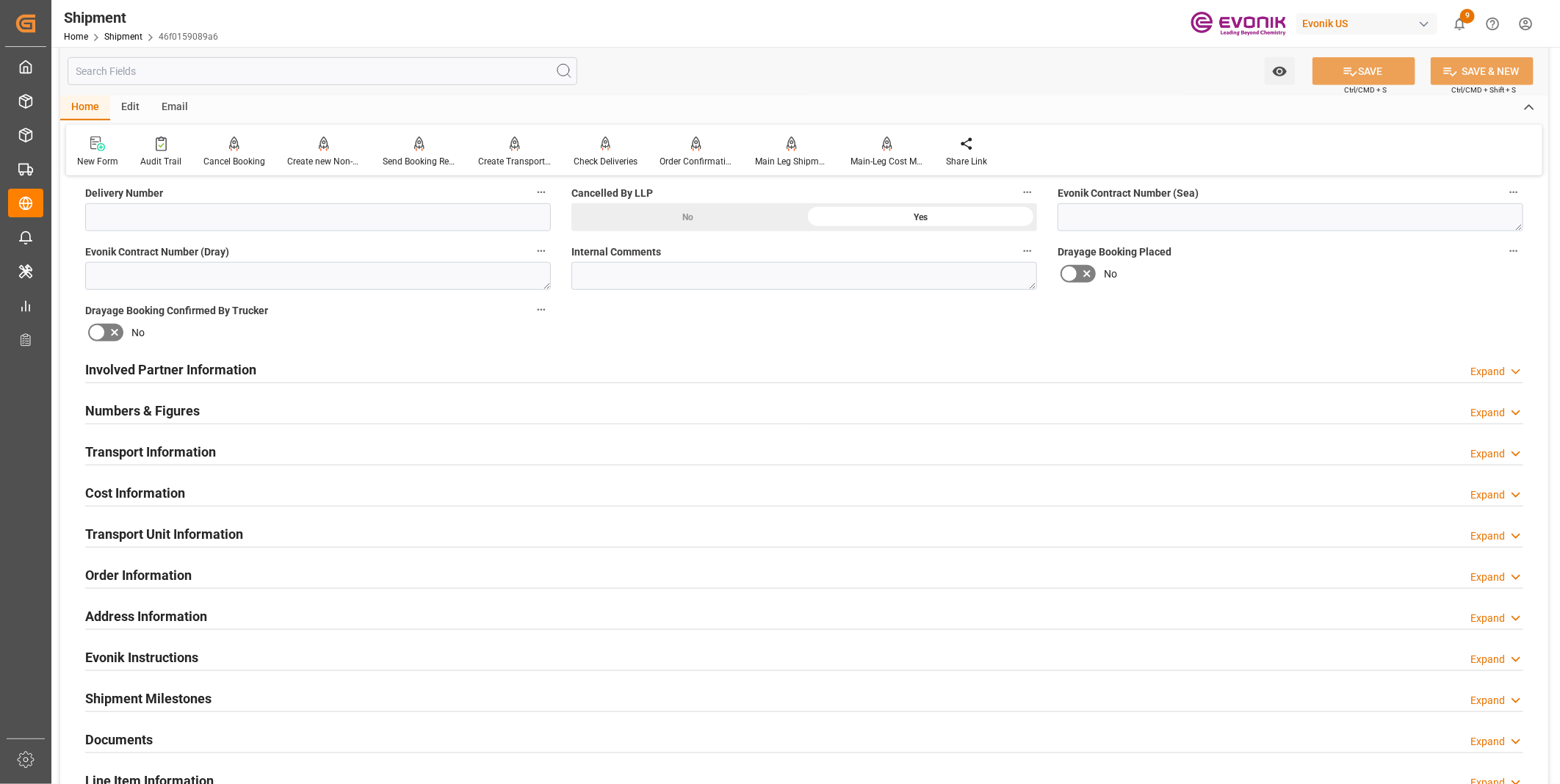
click at [210, 524] on h2 "Transport Unit Information" at bounding box center [164, 534] width 158 height 20
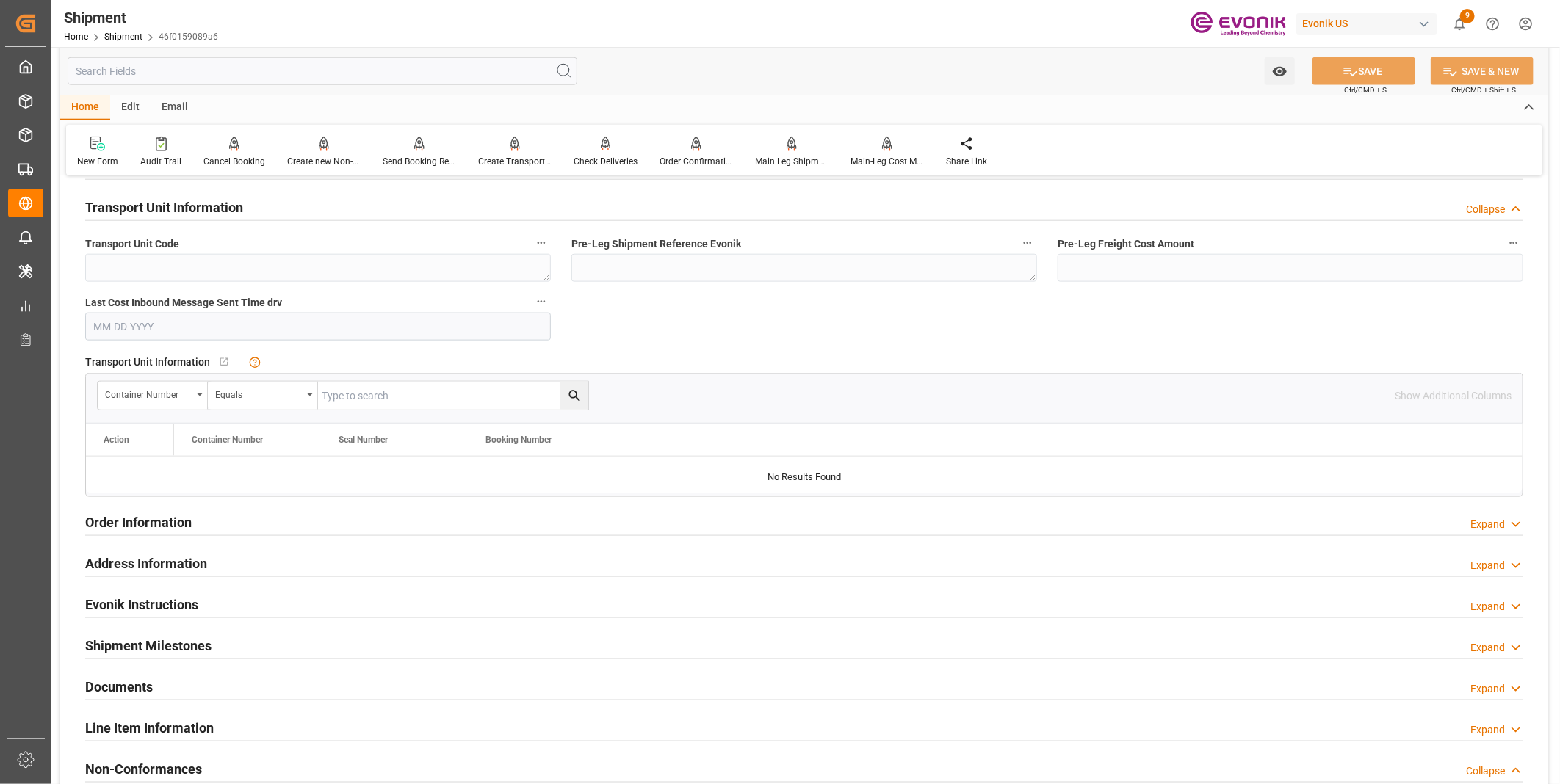
scroll to position [1223, 0]
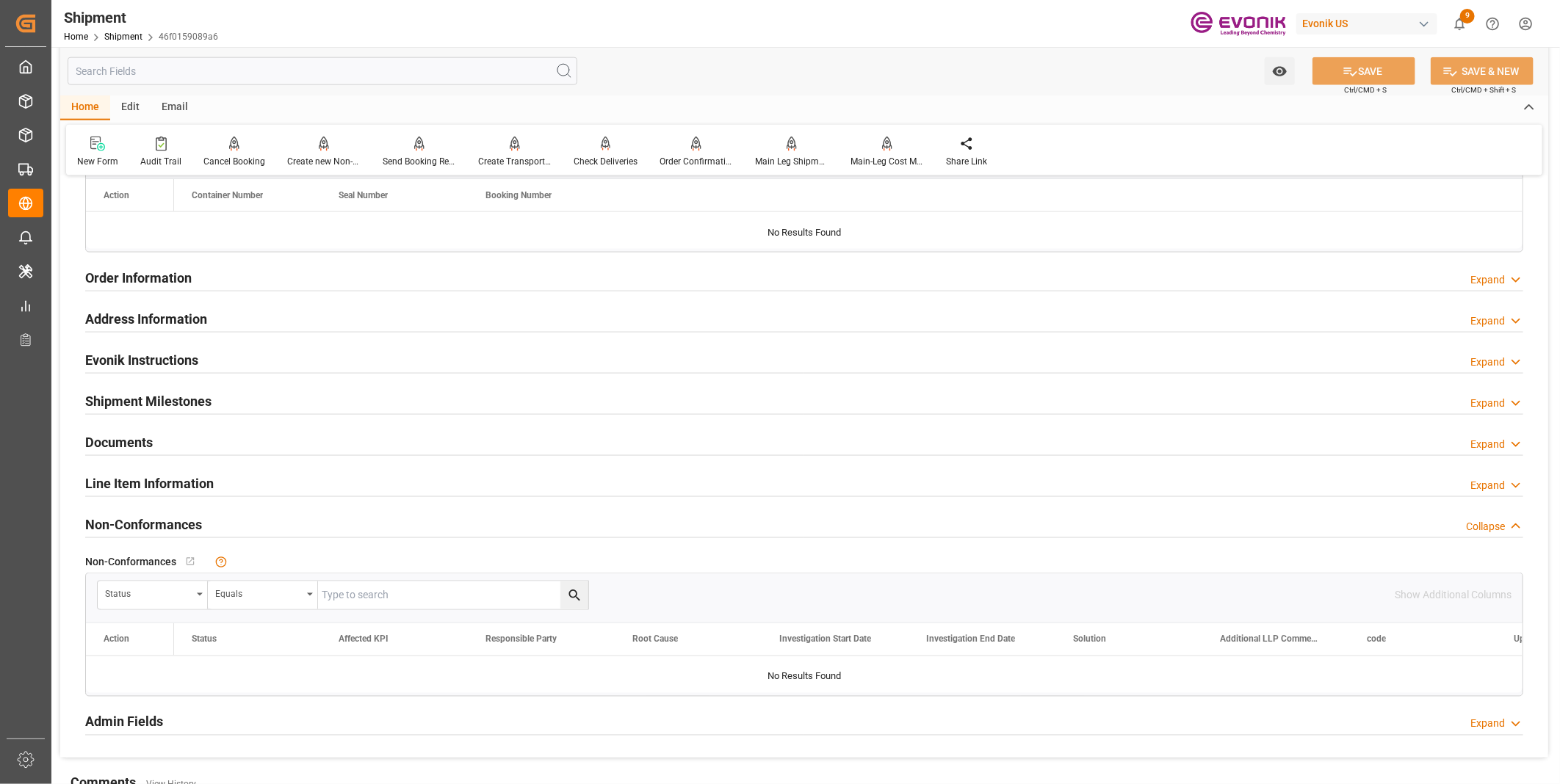
click at [164, 488] on h2 "Line Item Information" at bounding box center [149, 484] width 129 height 20
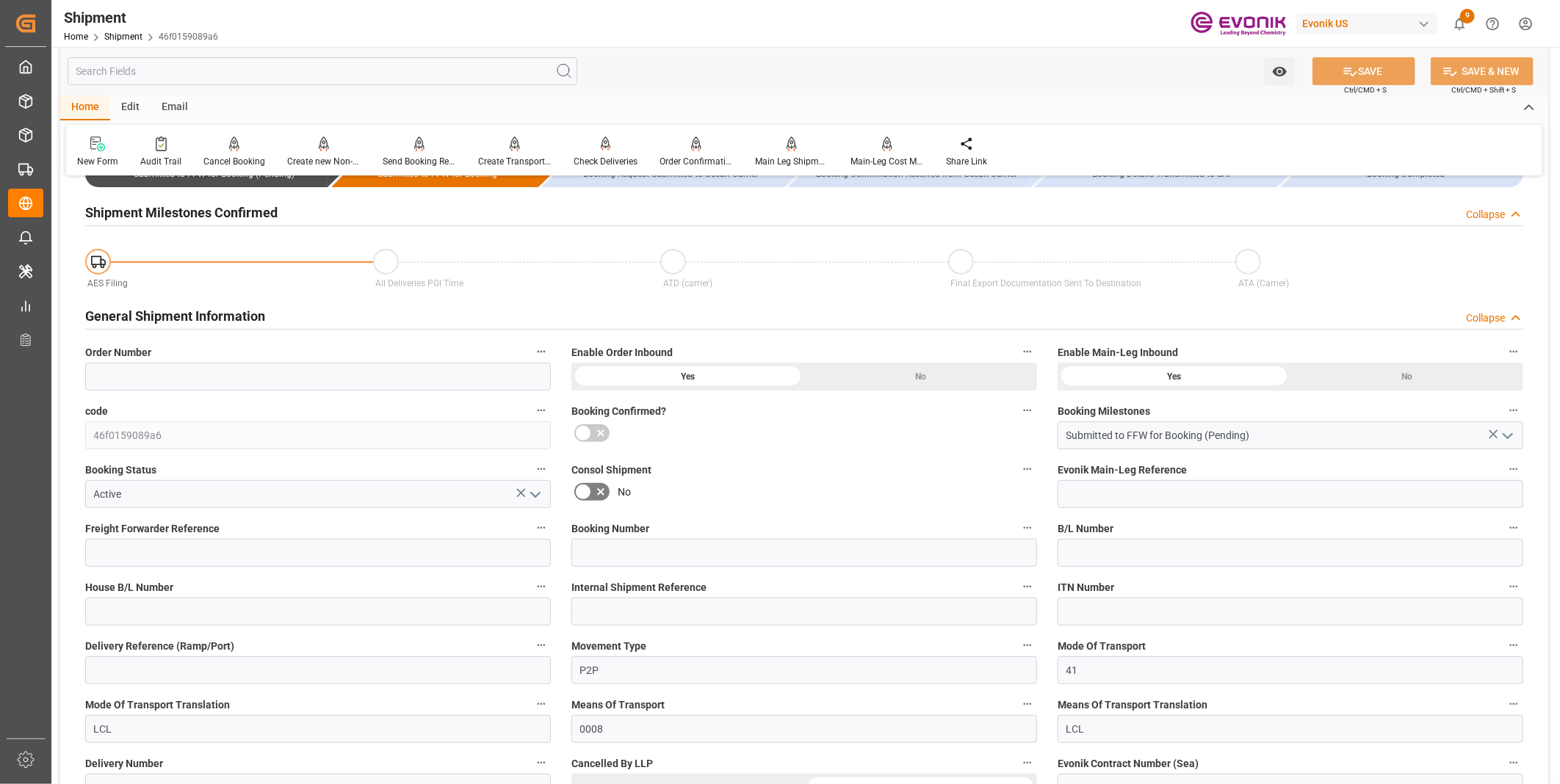
scroll to position [163, 0]
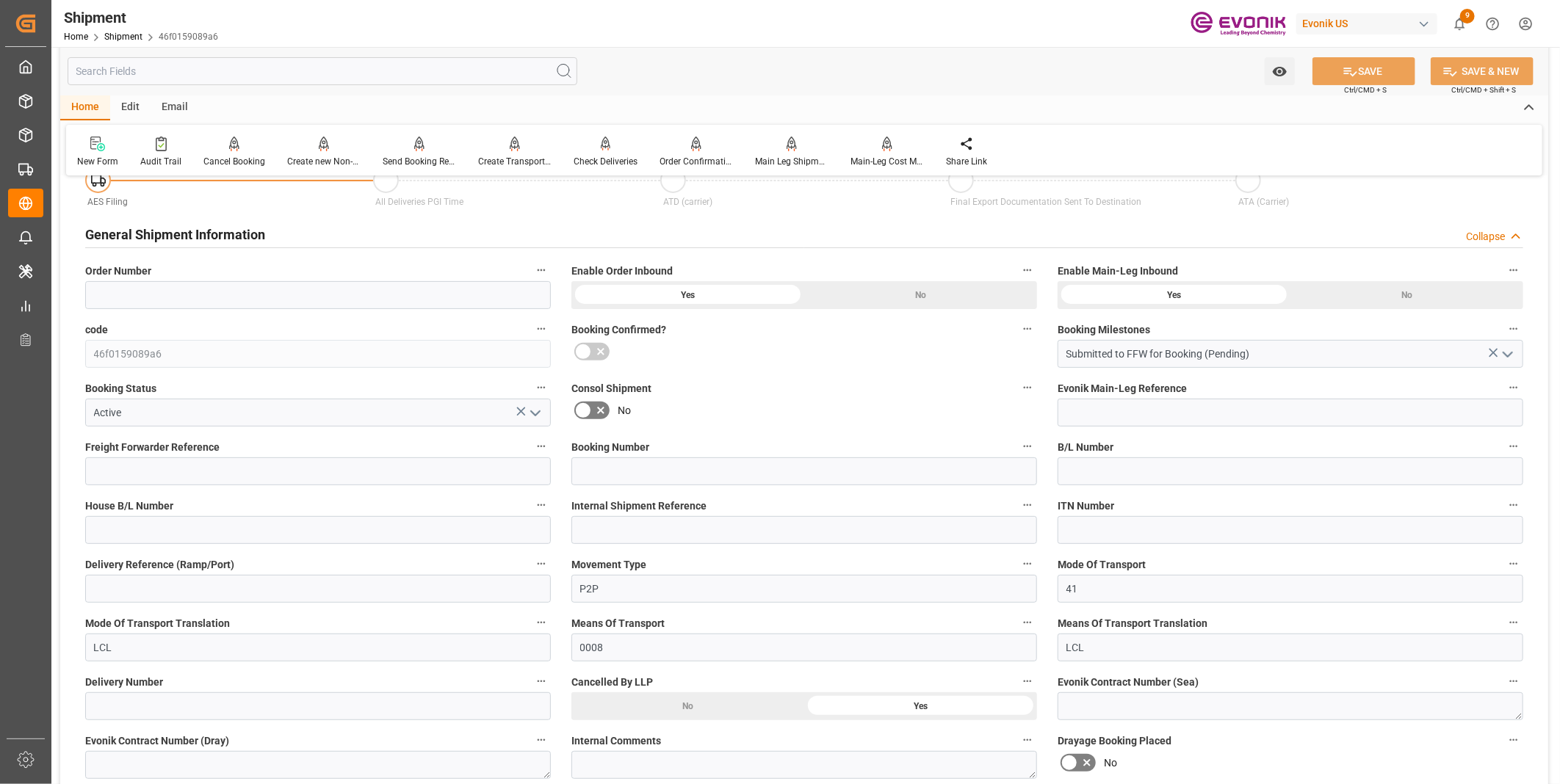
click at [536, 416] on icon "open menu" at bounding box center [535, 413] width 17 height 17
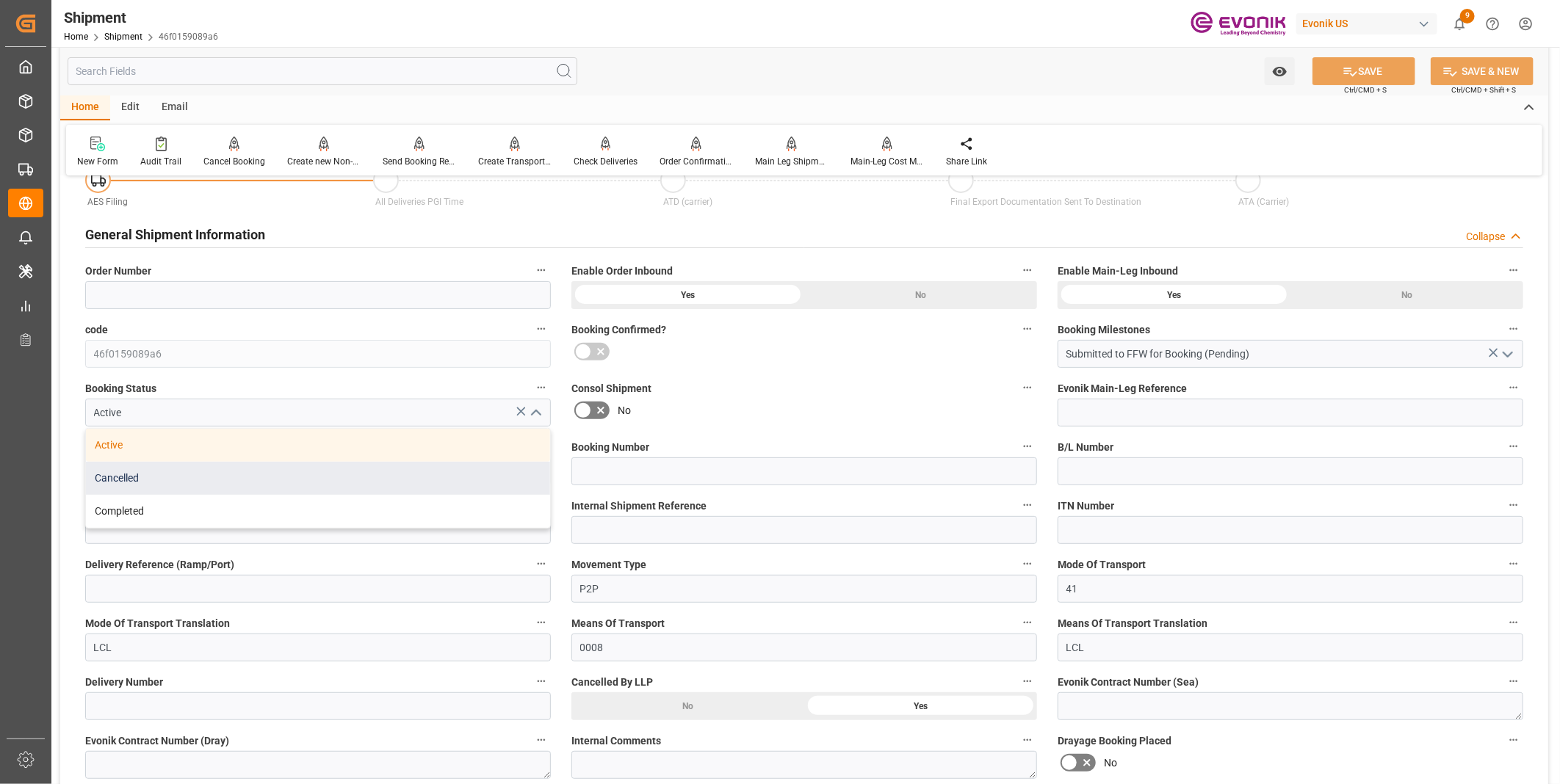
click at [314, 480] on div "Cancelled" at bounding box center [318, 478] width 464 height 33
type input "Cancelled"
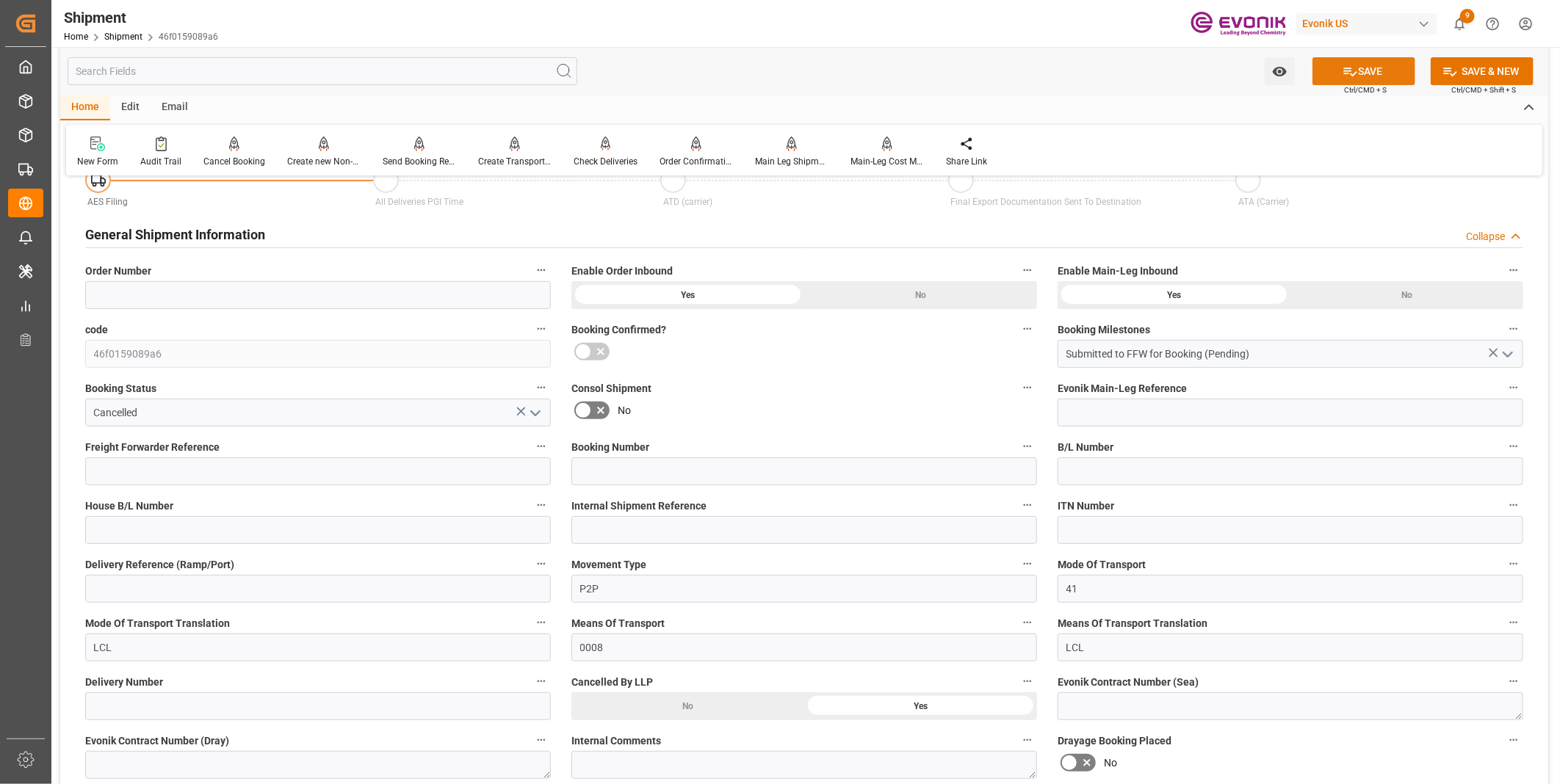
click at [1363, 78] on button "SAVE" at bounding box center [1363, 71] width 102 height 28
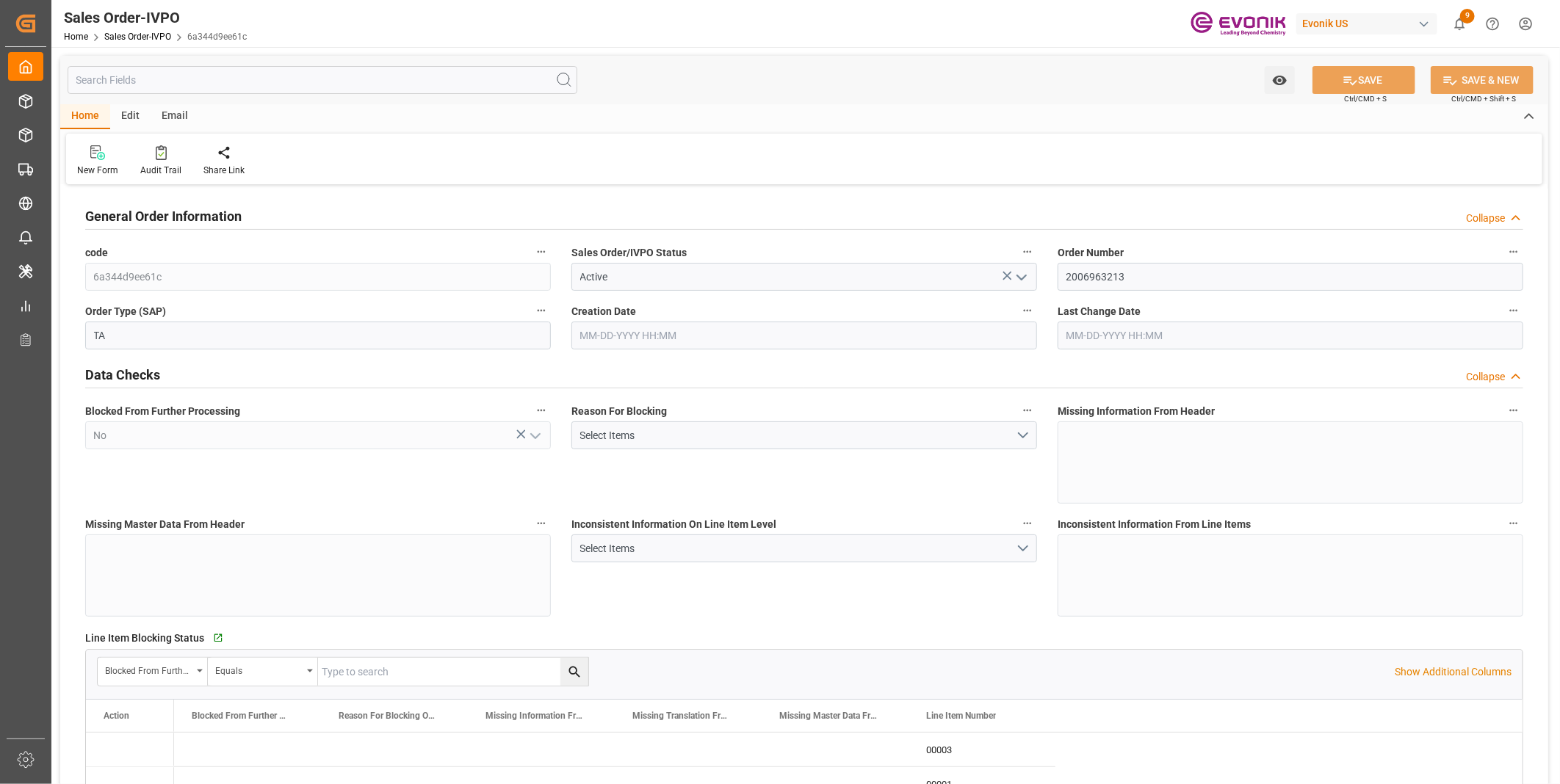
type input "JPYOK"
type input "0"
type input "1"
type input "2"
type input "3"
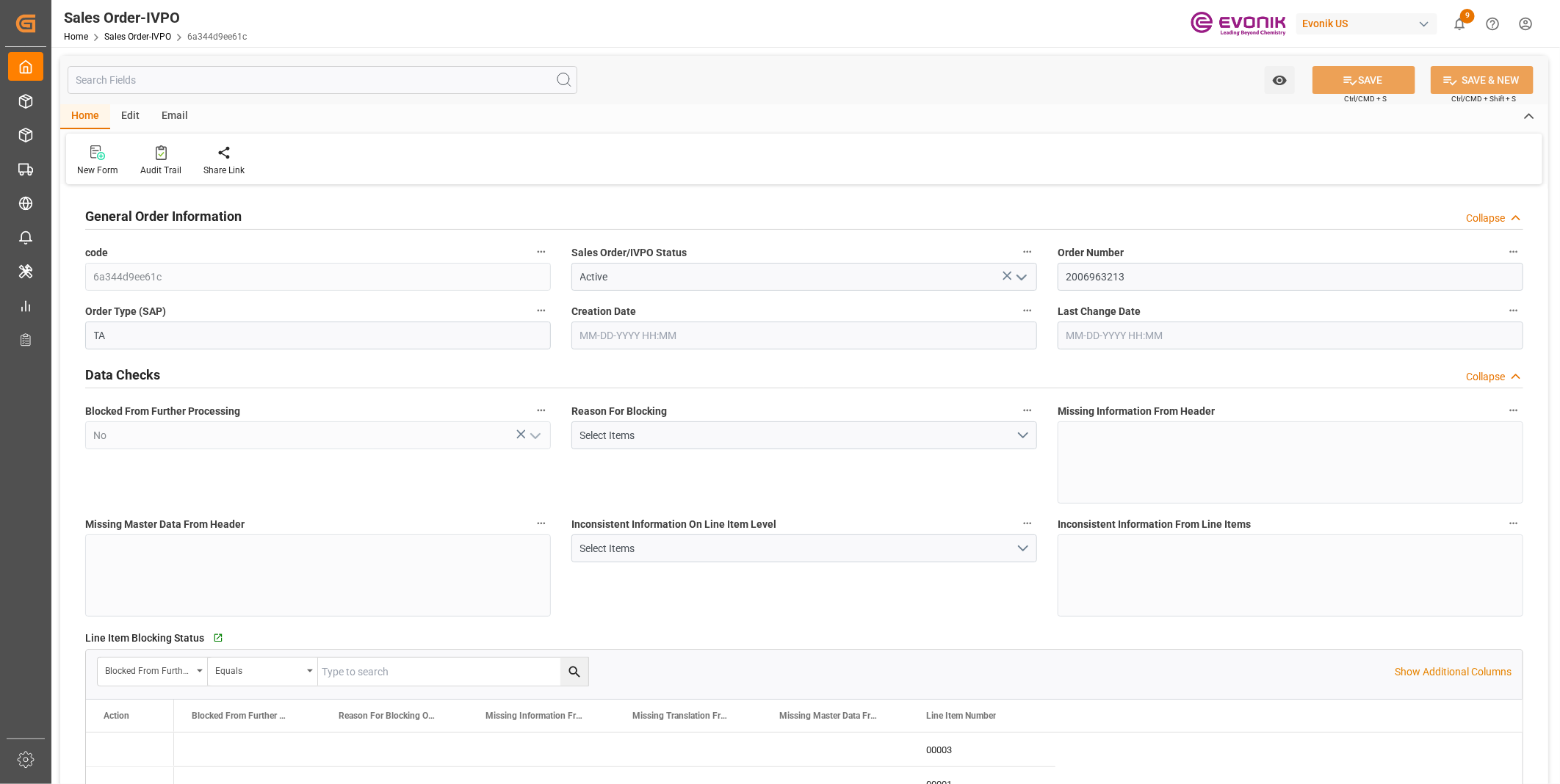
type input "20882.88"
type input "146.6292"
type input "19000"
type input "60"
type input "04-24-2025 20:11"
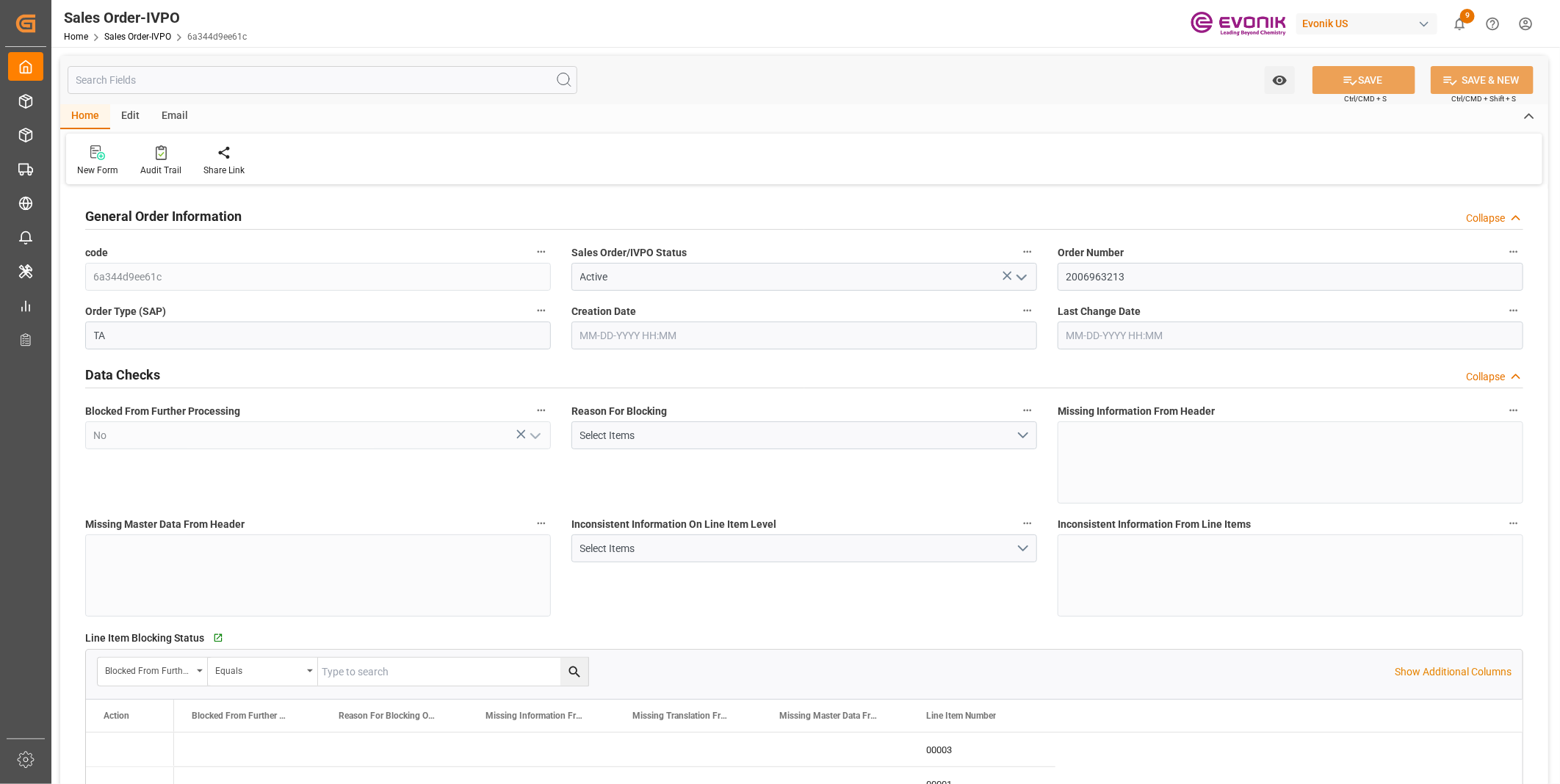
type input "08-22-2025 08:00"
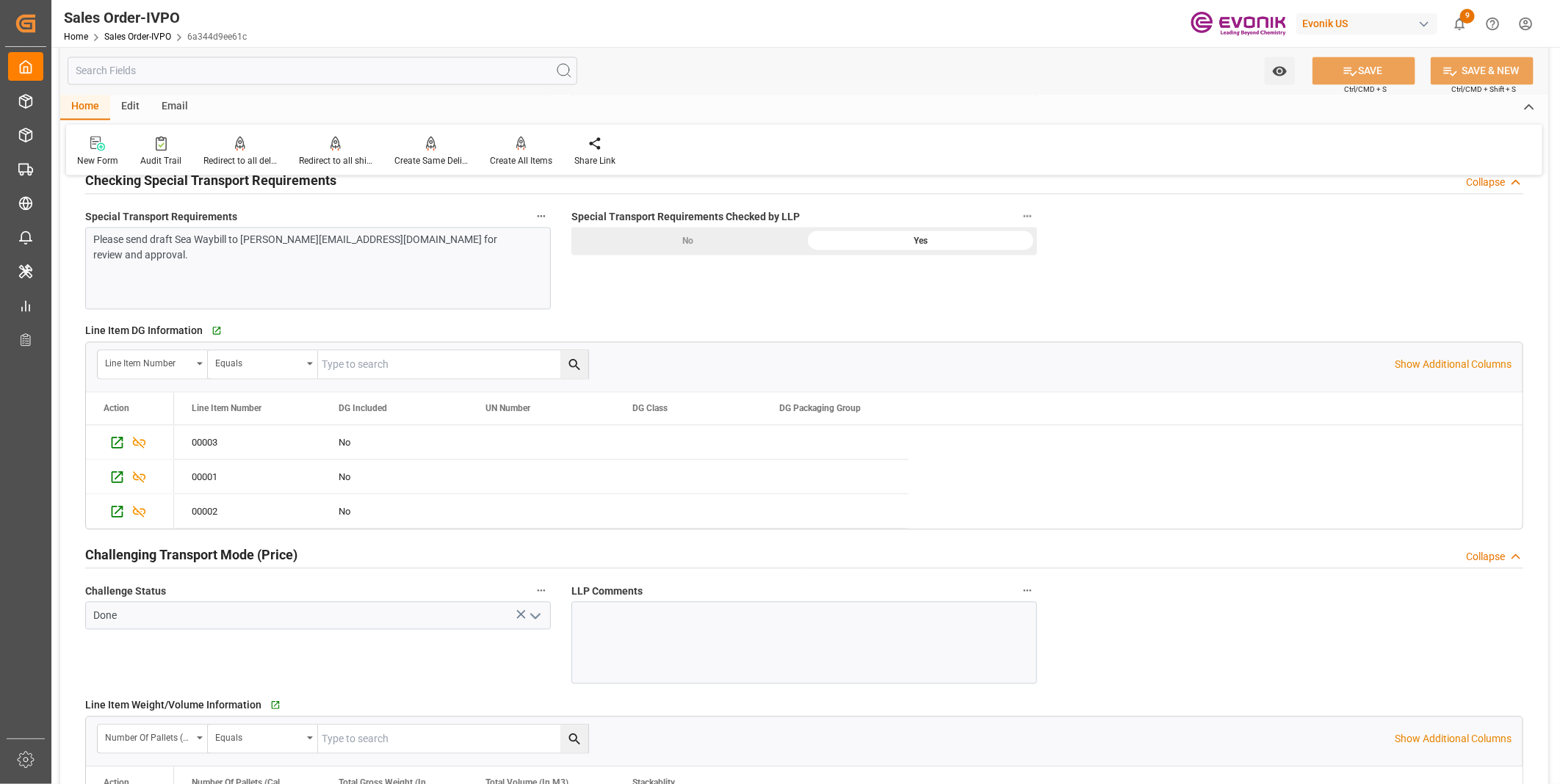
scroll to position [1713, 0]
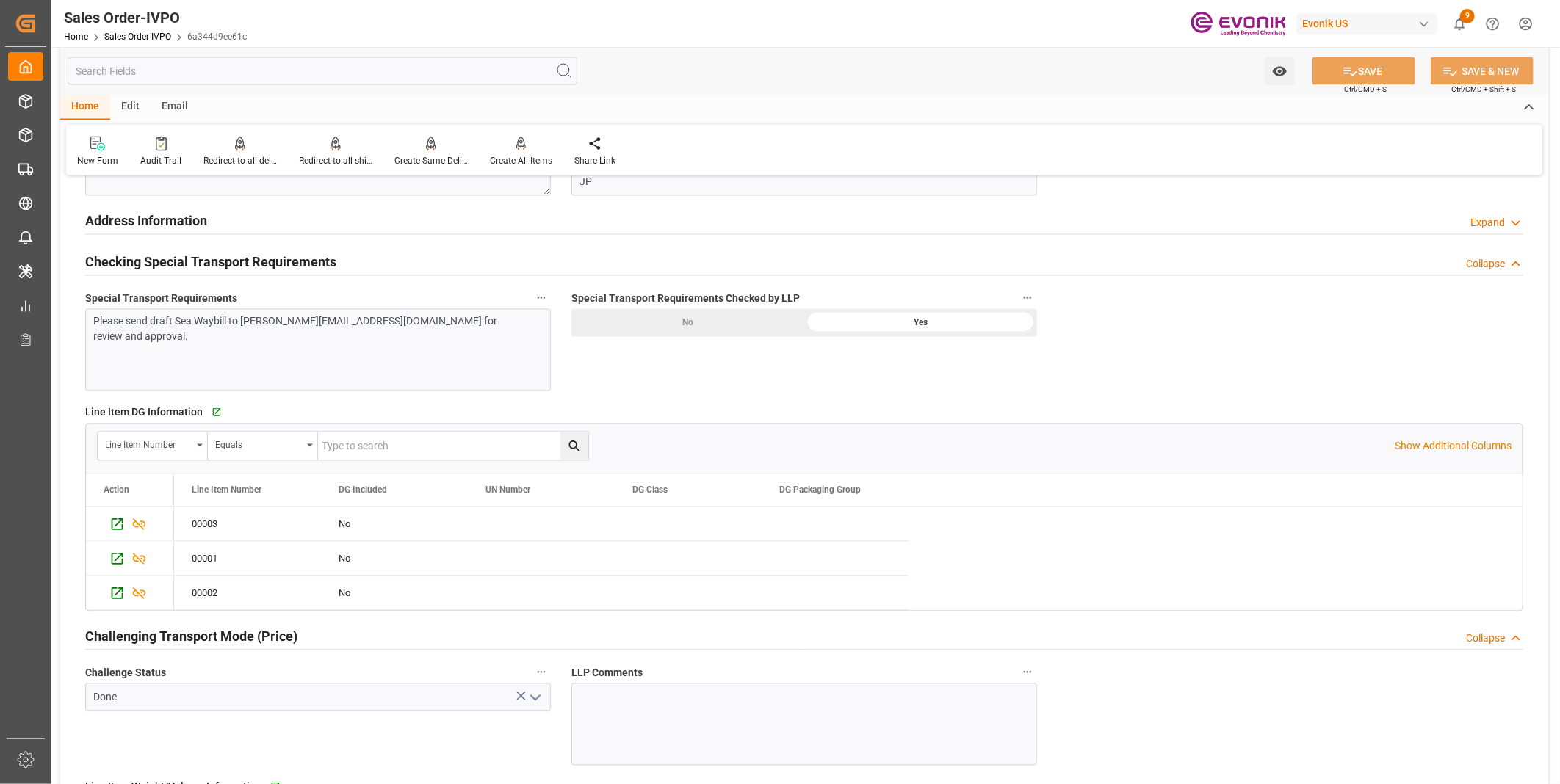
click at [153, 212] on h2 "Address Information" at bounding box center [146, 221] width 122 height 20
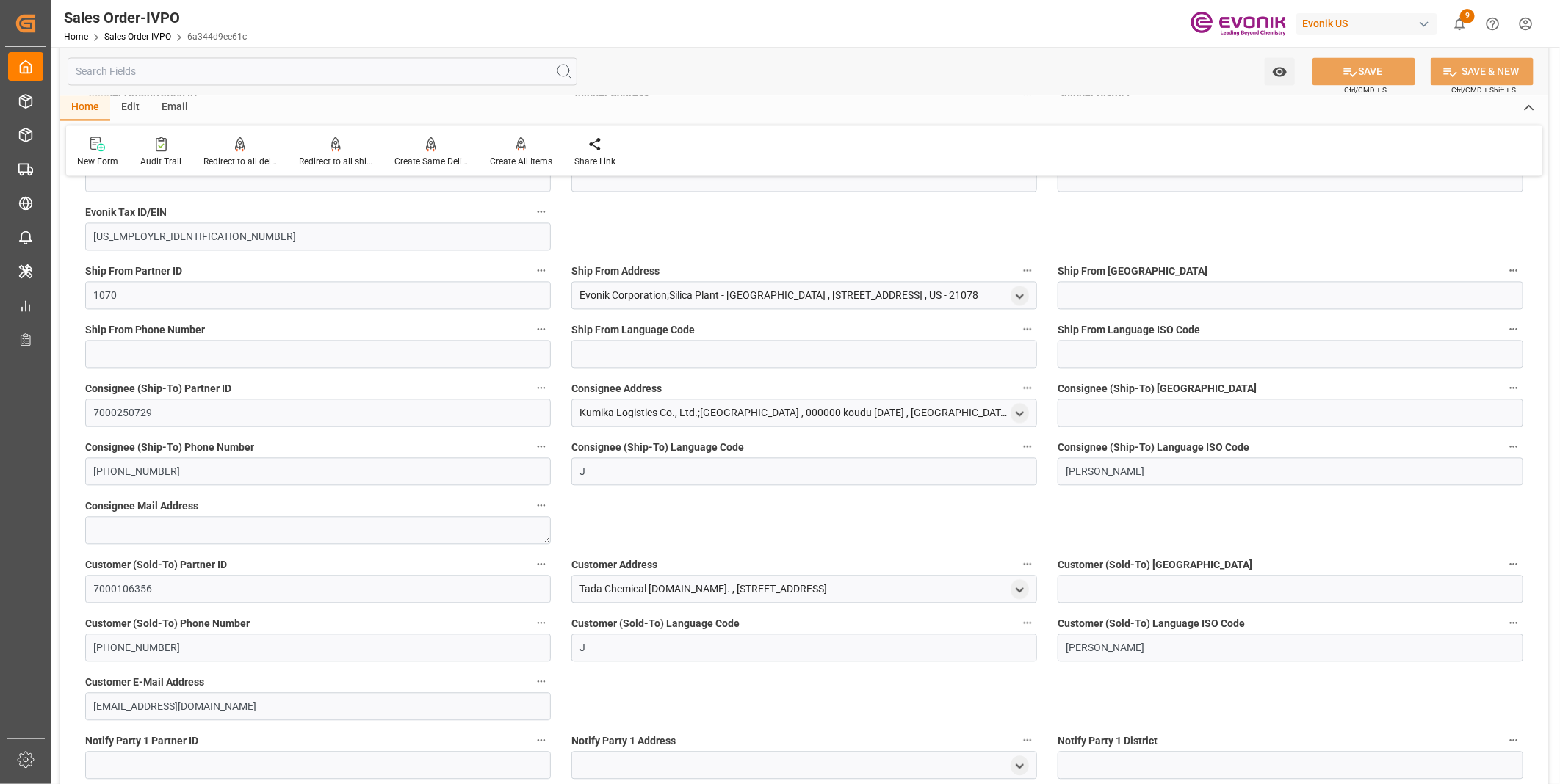
scroll to position [1631, 0]
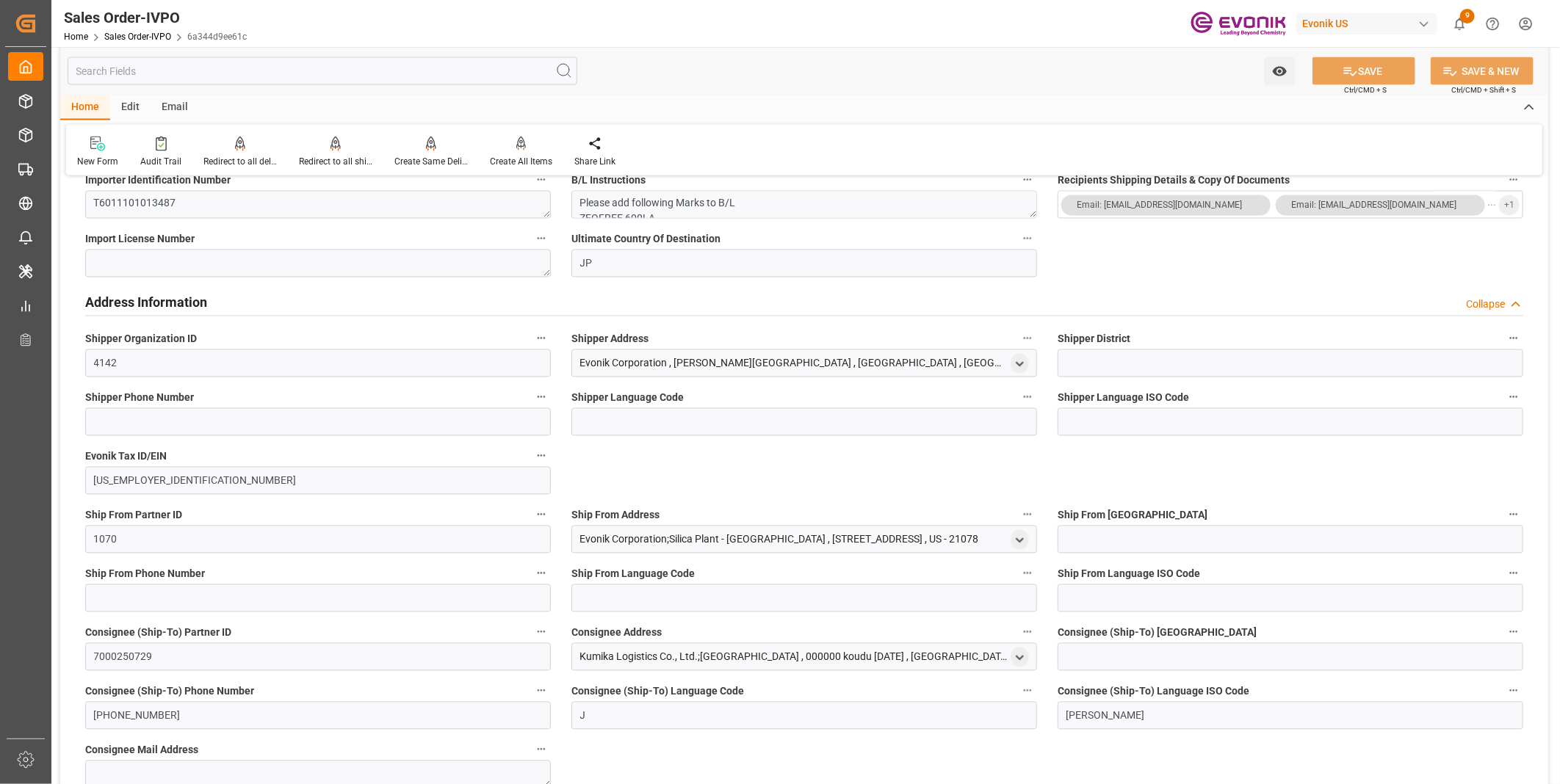
click at [283, 67] on input "text" at bounding box center [322, 71] width 510 height 28
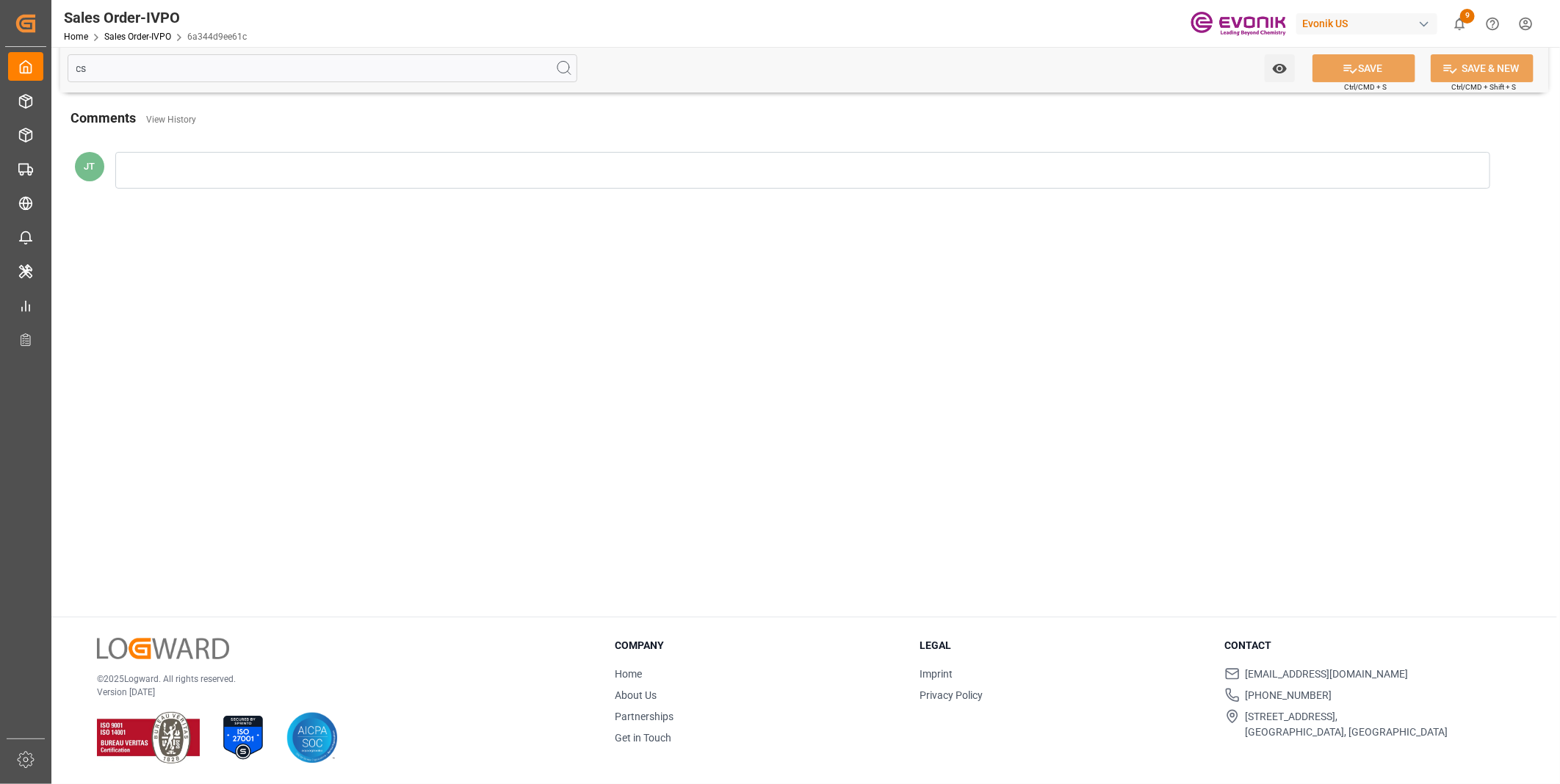
scroll to position [0, 0]
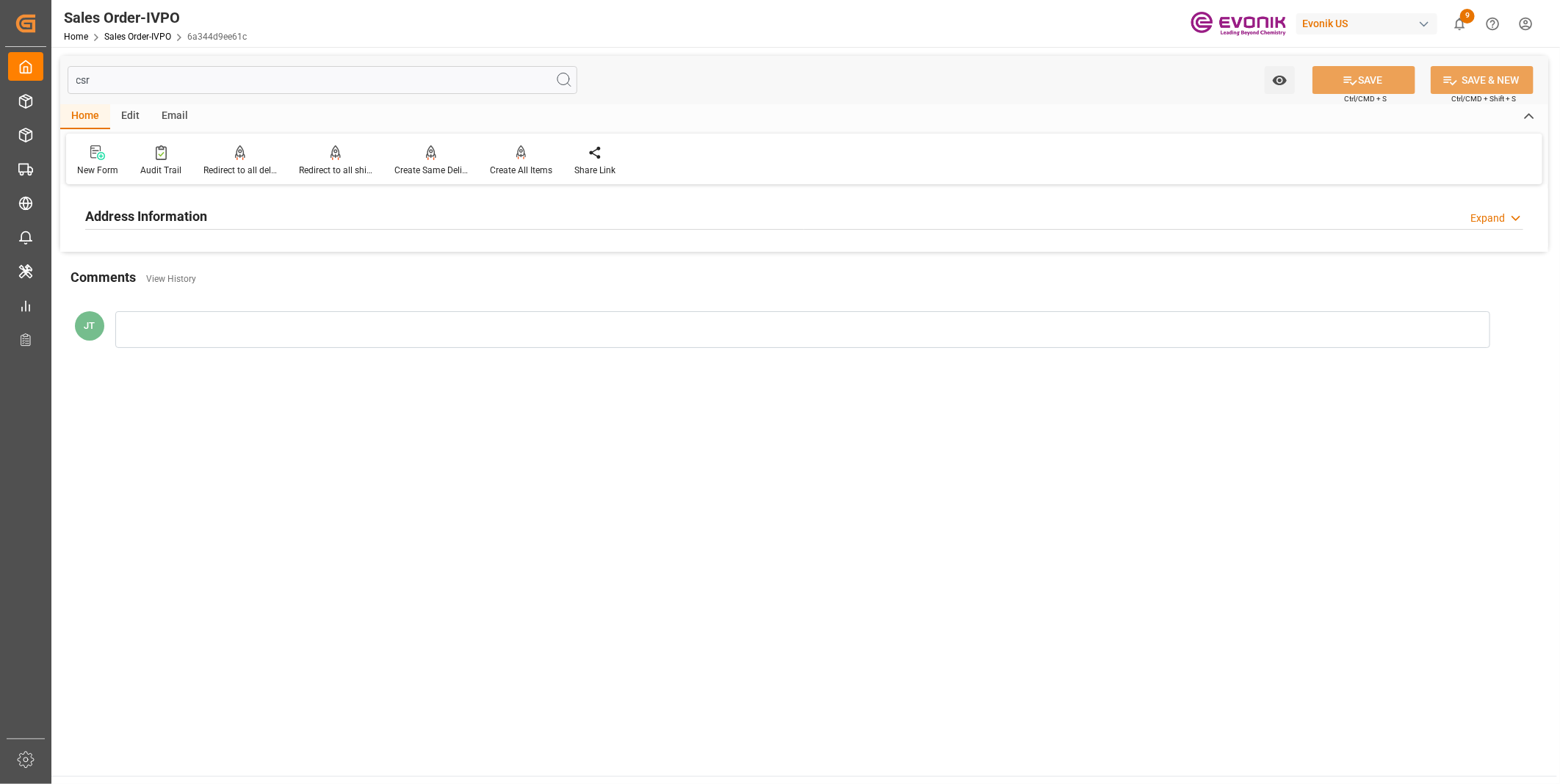
click at [198, 211] on h2 "Address Information" at bounding box center [146, 216] width 122 height 20
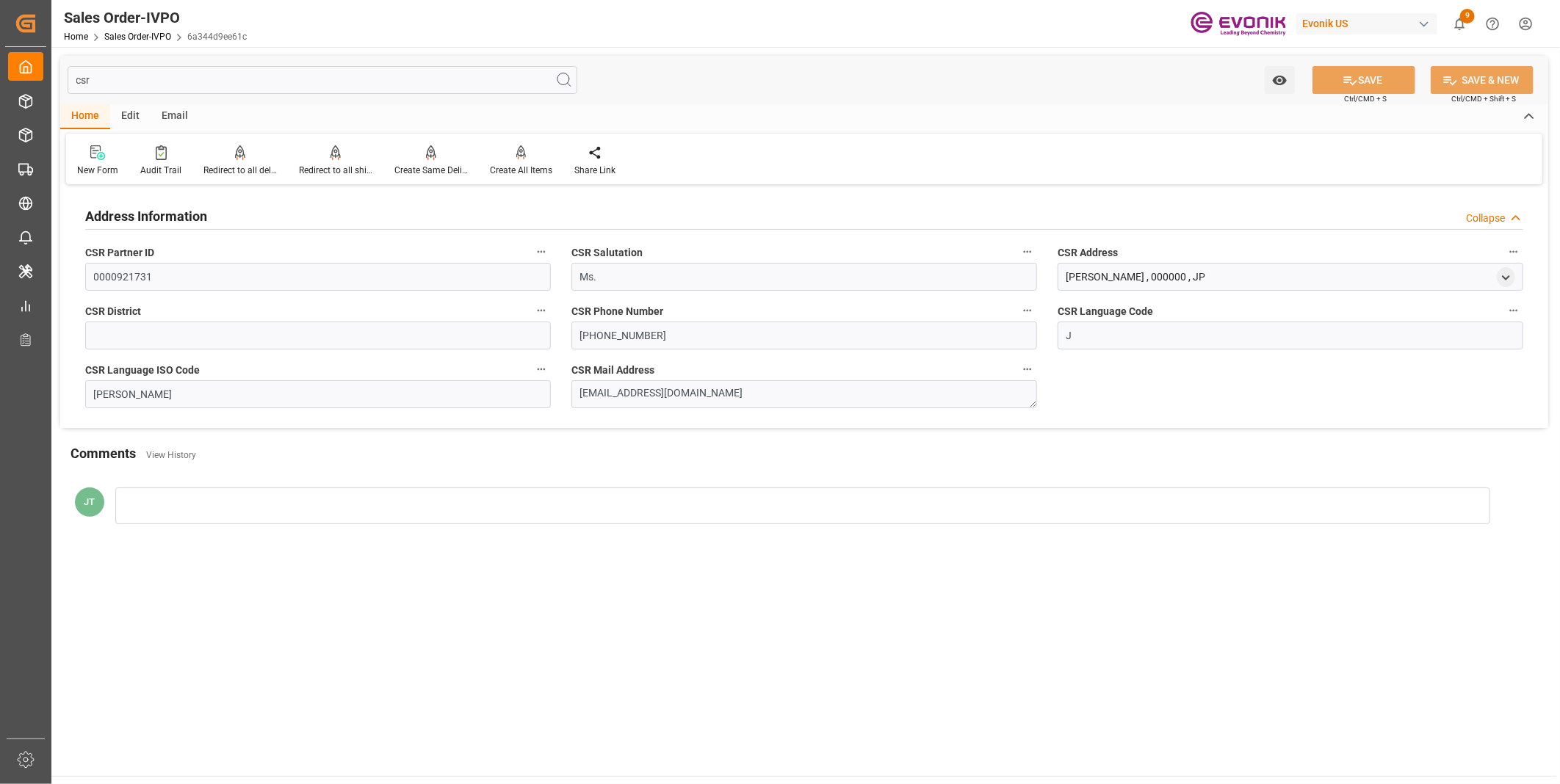
click at [137, 90] on input "csr" at bounding box center [322, 80] width 510 height 28
type input "c"
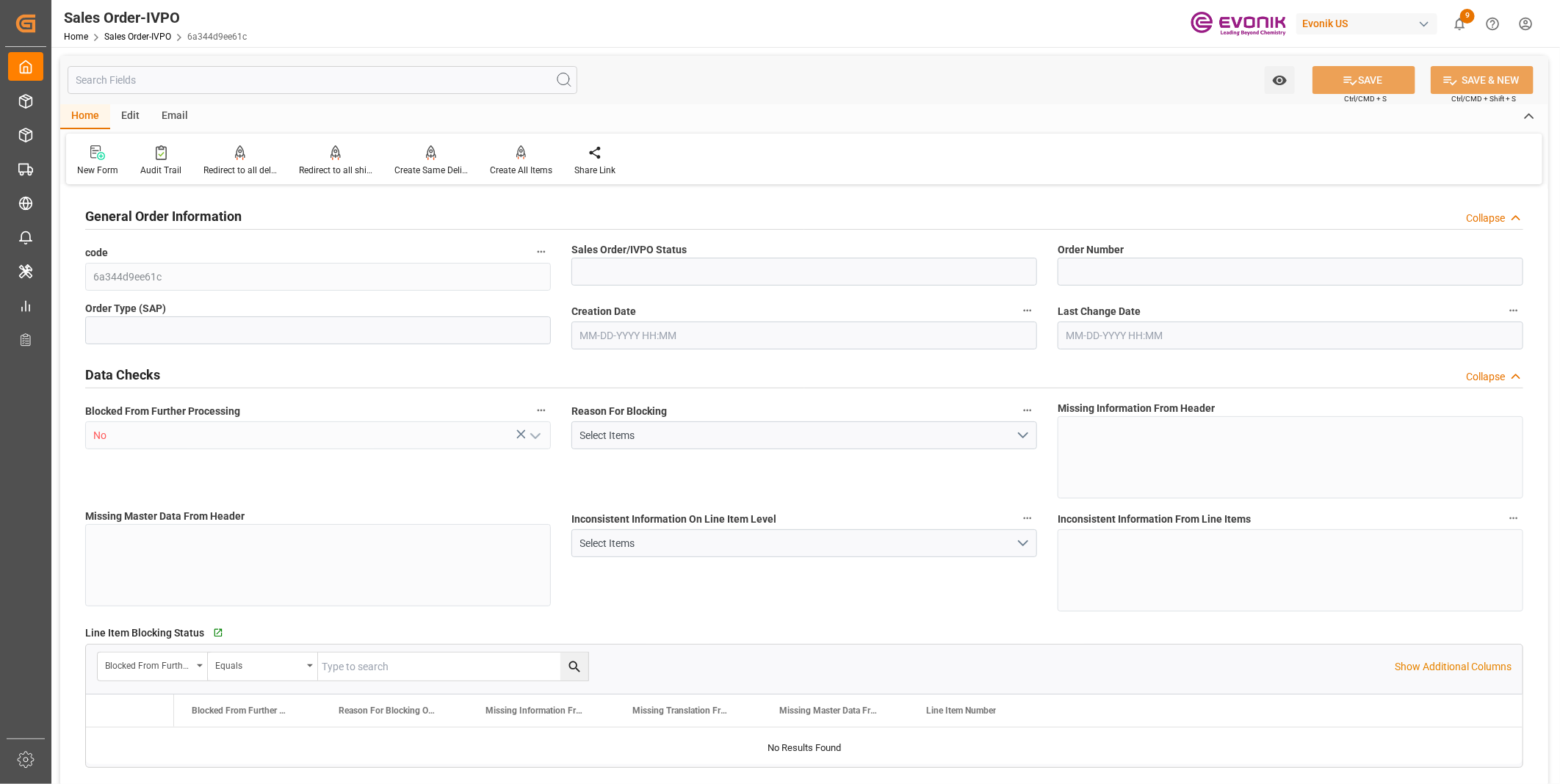
type input "Active"
type input "2006963213"
type input "TA"
type input "D2P"
type input "45"
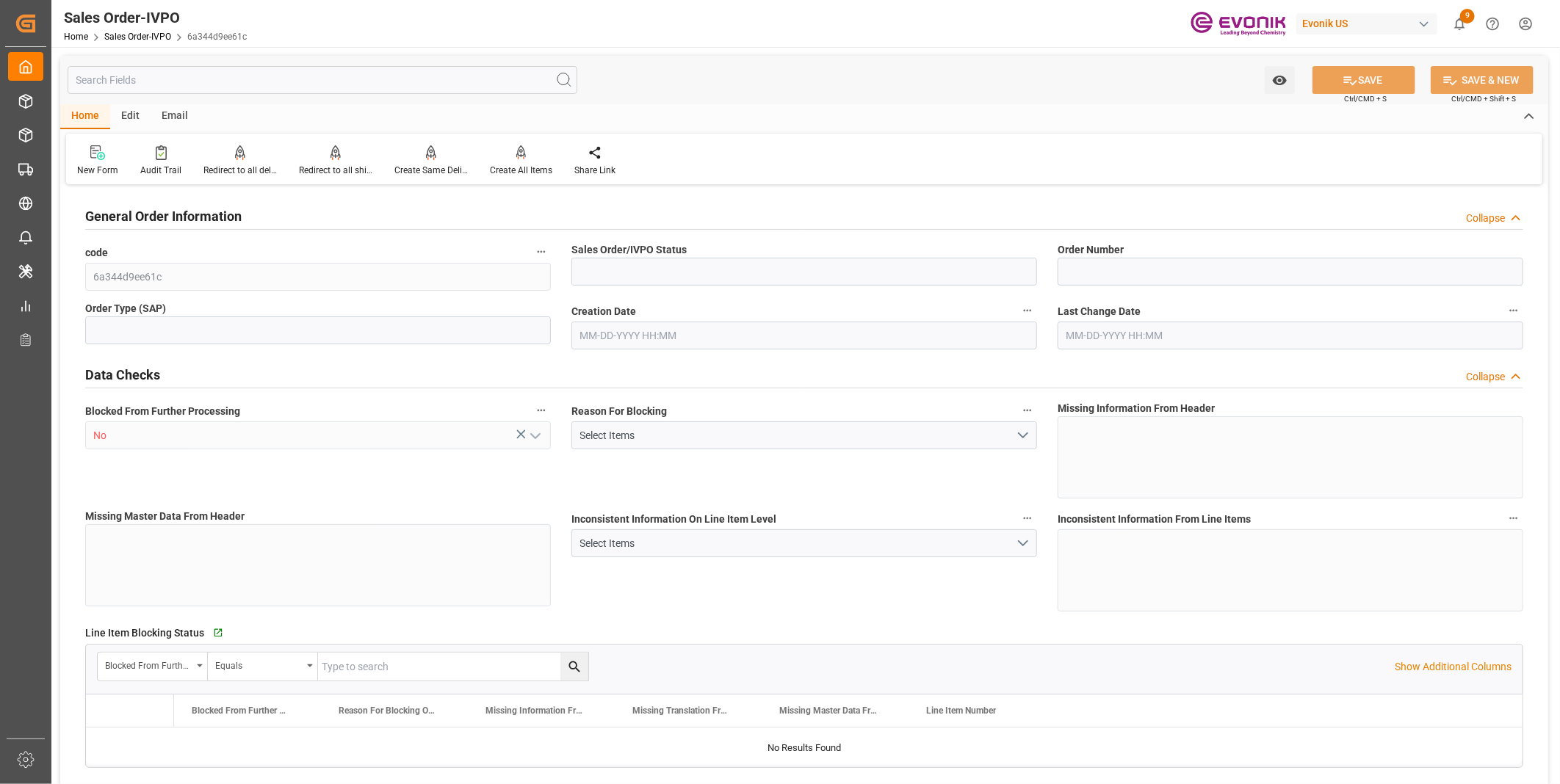
type input "FCL"
type input "0009"
type input "40HC"
type input "SM I2 Silica"
type input "Smart Materials"
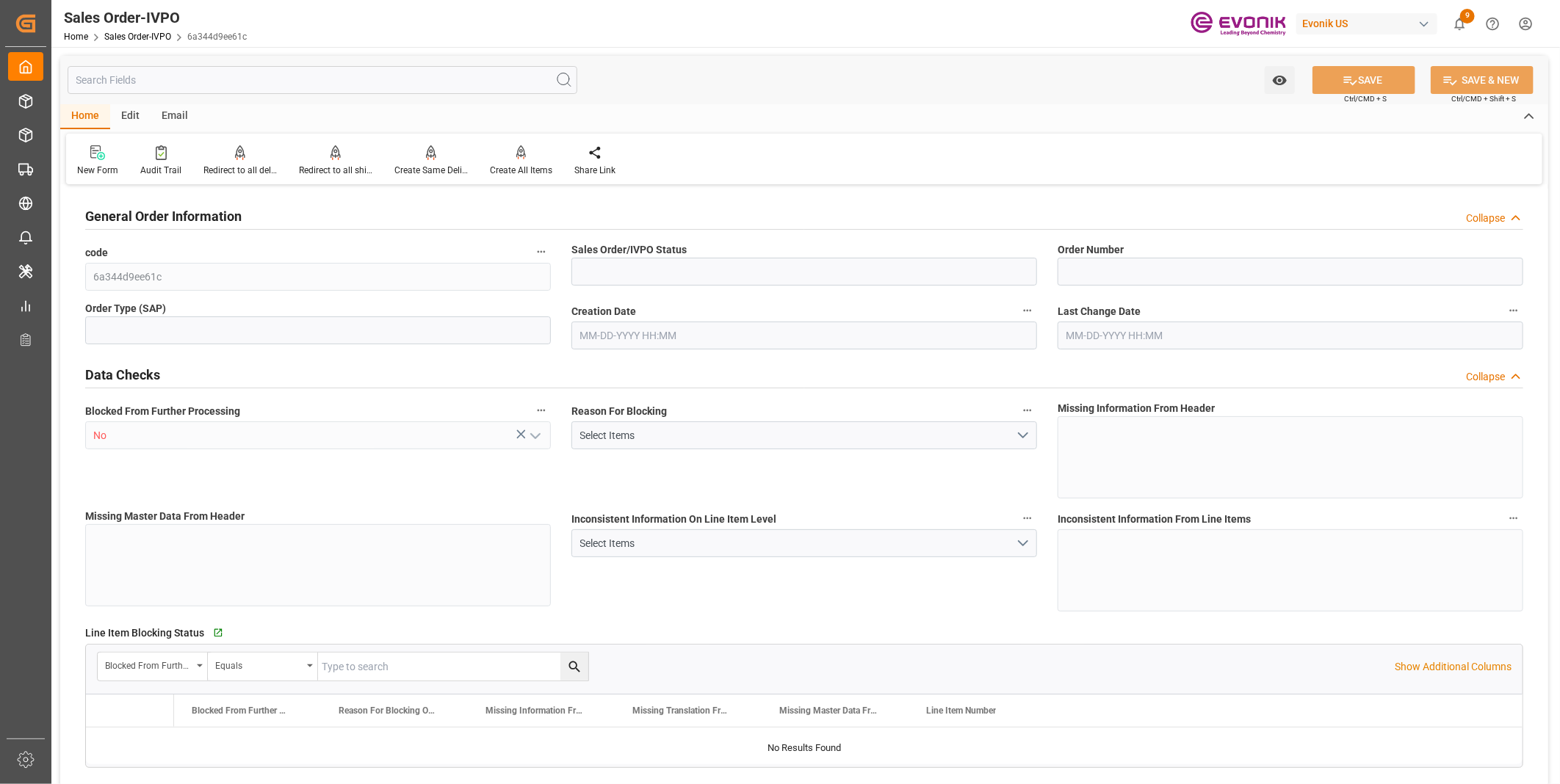
type input "0"
type input "1"
type input "2"
type input "3"
type input "146.6292"
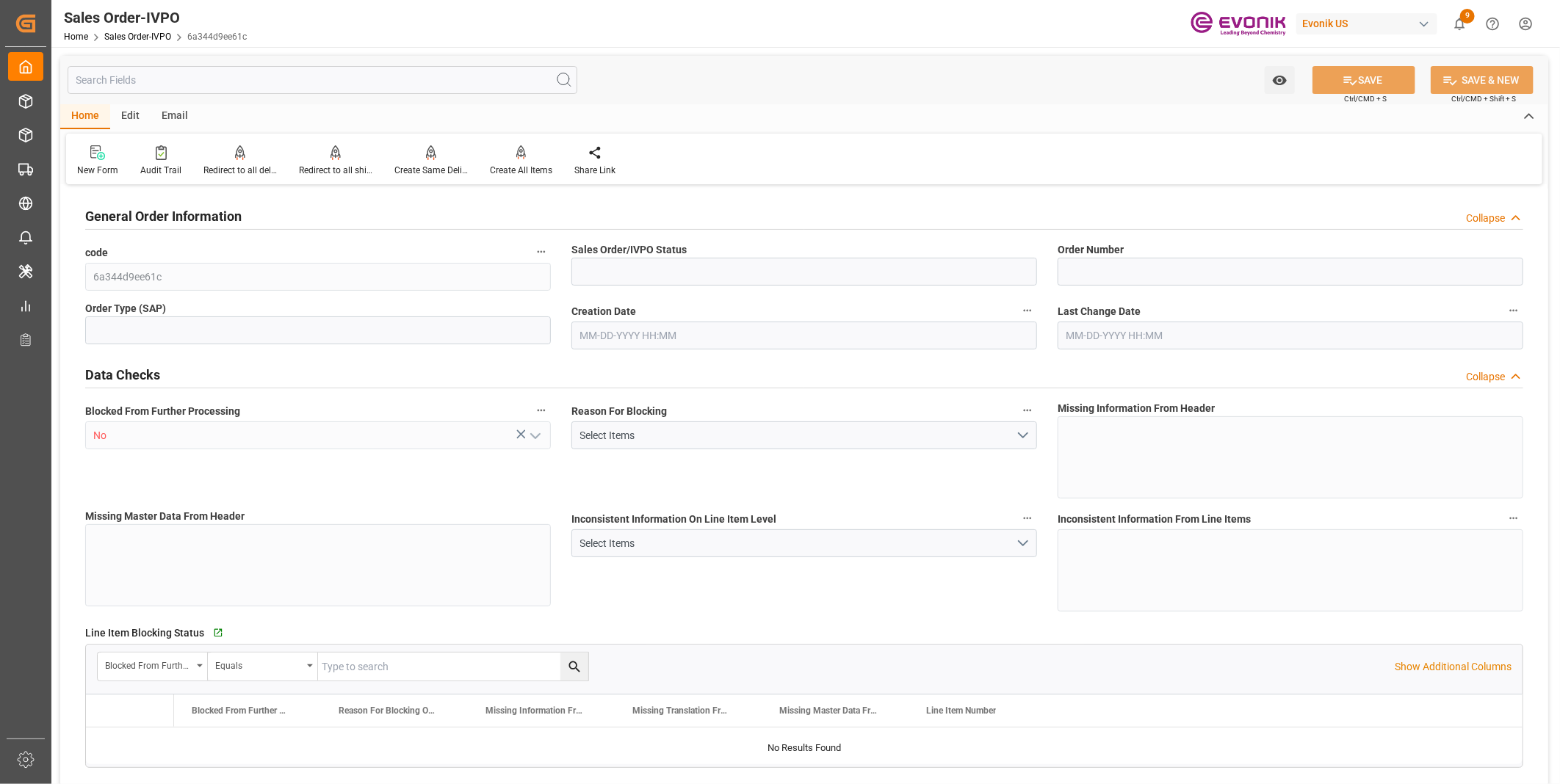
type input "19000"
type input "60"
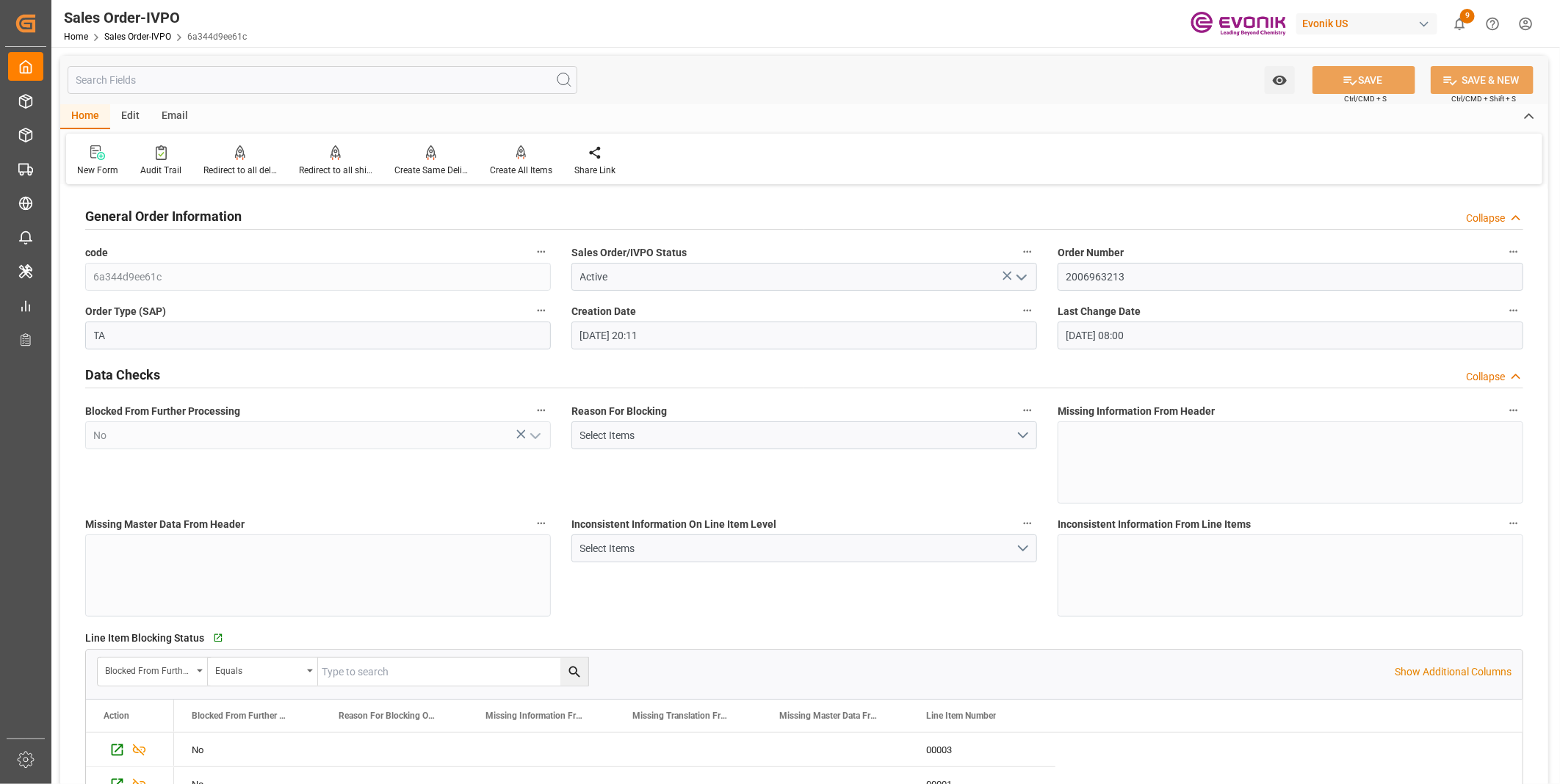
type input "04-24-2025 20:11"
type input "08-22-2025 08:00"
type input "20882.88"
click at [1091, 273] on input "2006963213" at bounding box center [1290, 276] width 466 height 28
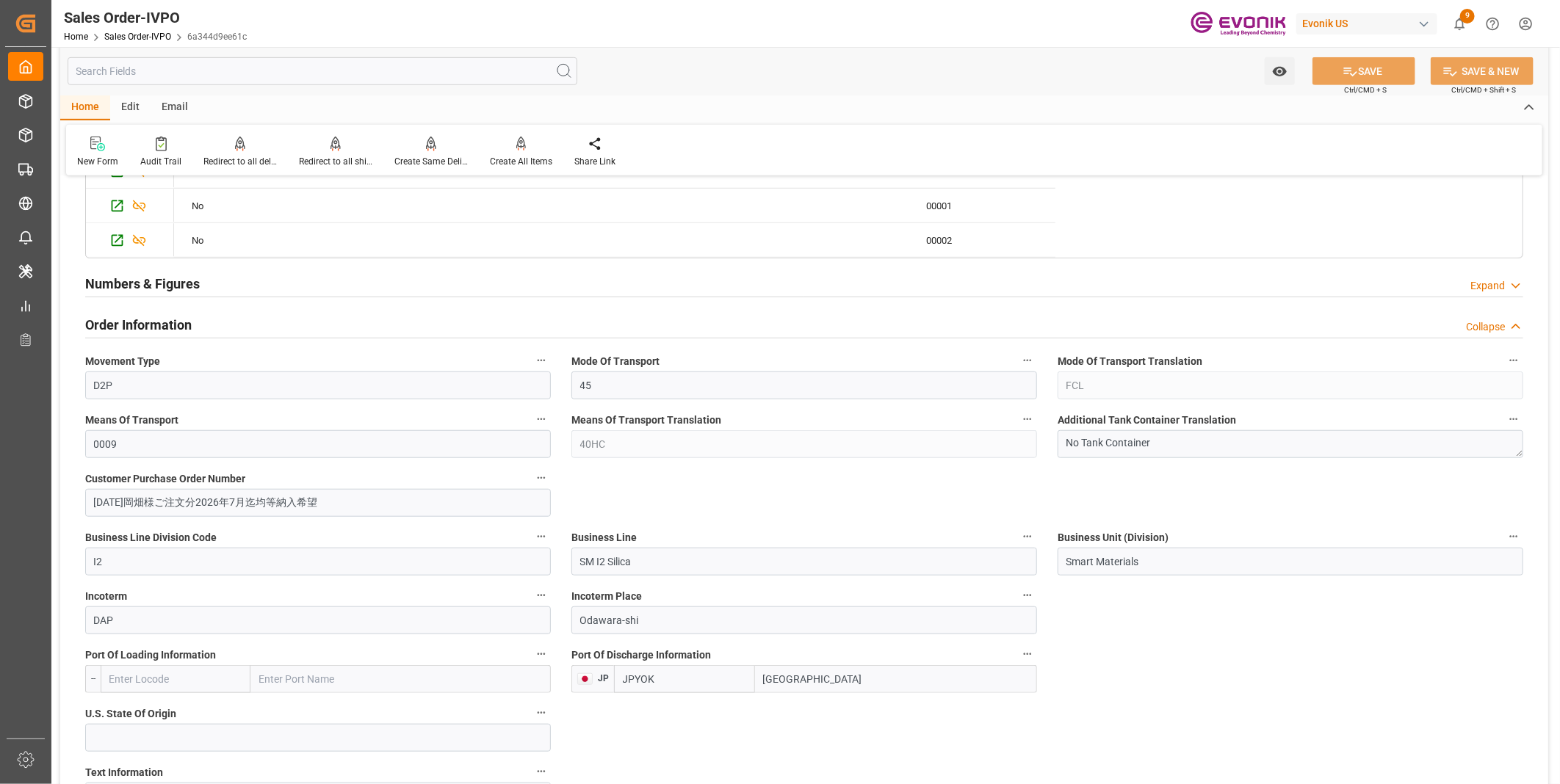
scroll to position [497, 0]
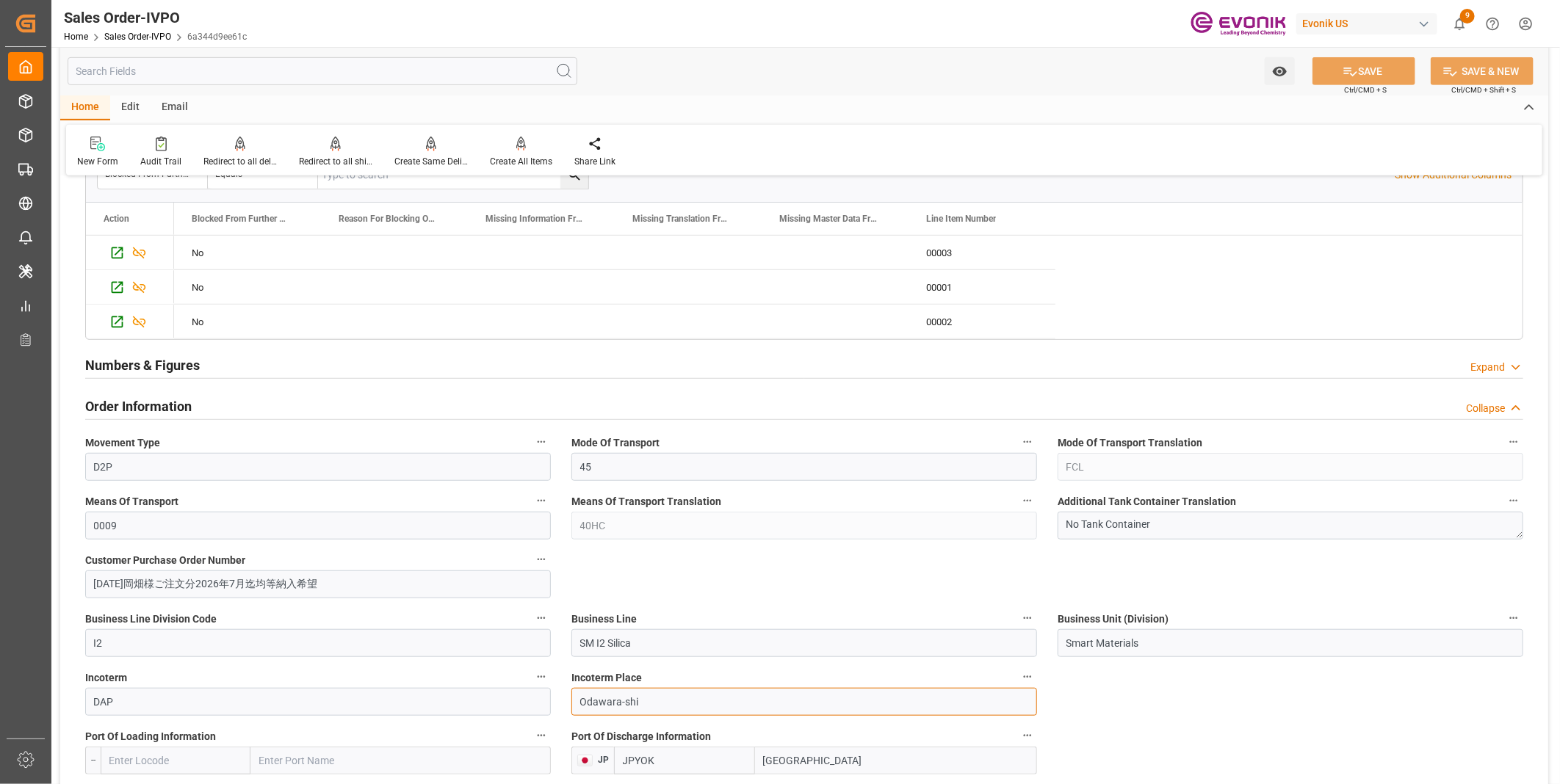
click at [610, 694] on input "Odawara-shi" at bounding box center [804, 702] width 466 height 28
click at [642, 702] on input "Odawara-shi" at bounding box center [804, 702] width 466 height 28
drag, startPoint x: 642, startPoint y: 702, endPoint x: 556, endPoint y: 702, distance: 86.0
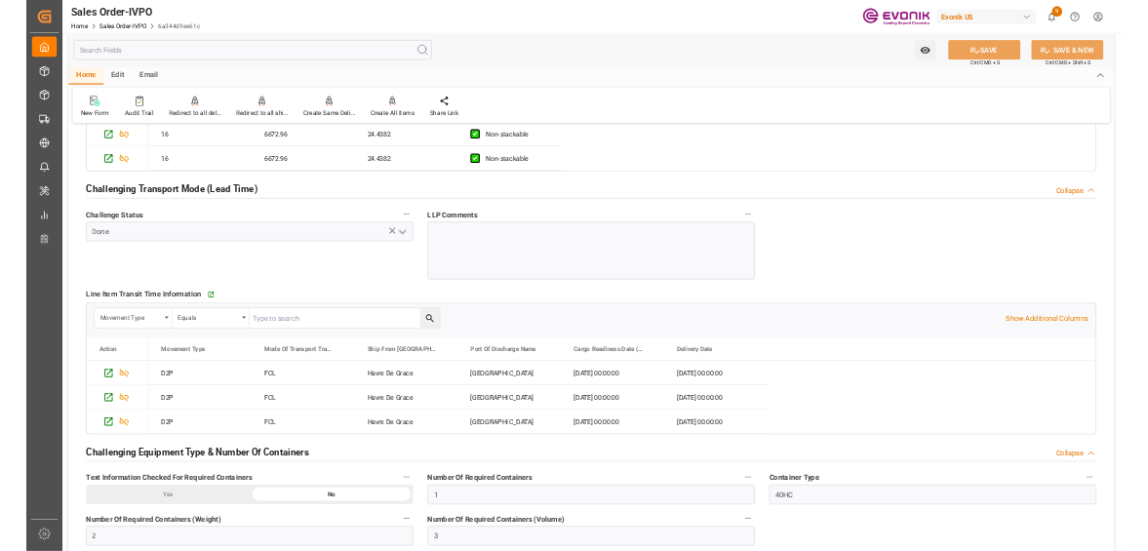
scroll to position [3477, 0]
